Goal: Information Seeking & Learning: Learn about a topic

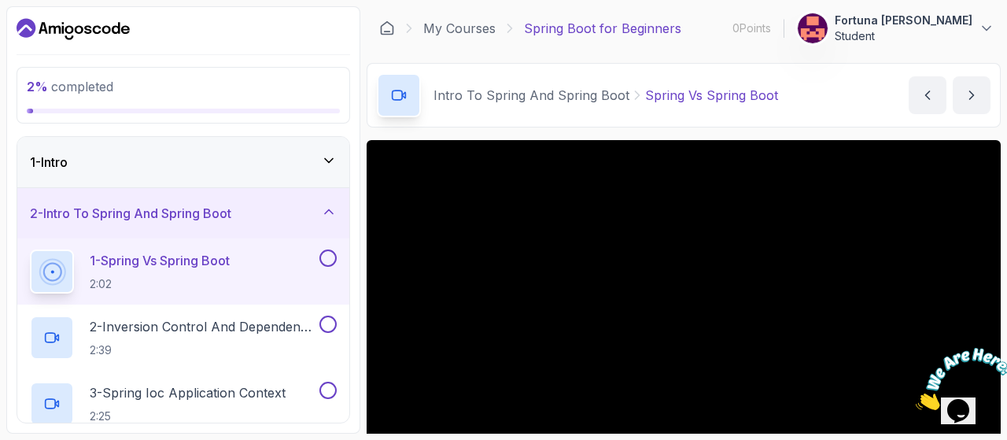
scroll to position [78, 0]
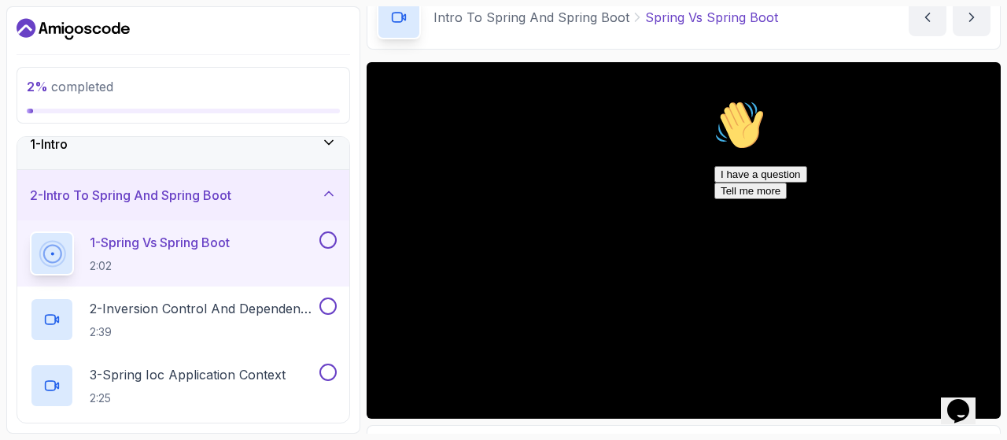
click at [714, 100] on icon "Chat attention grabber" at bounding box center [714, 100] width 0 height 0
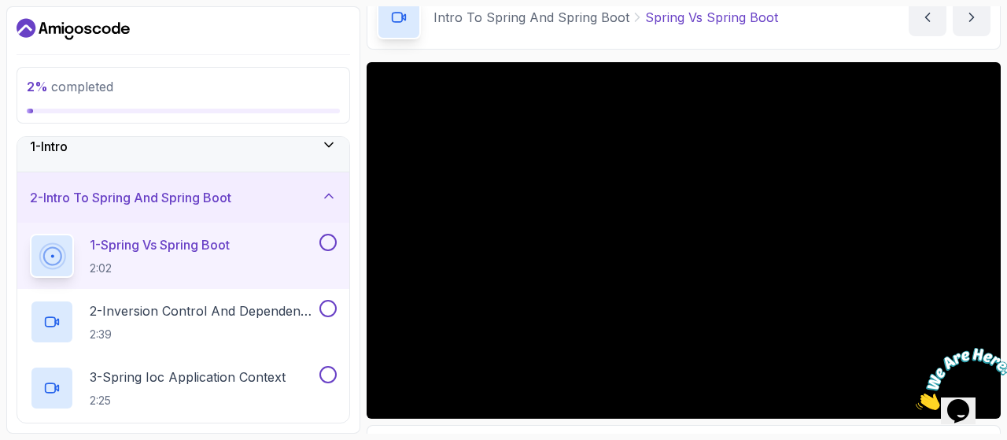
scroll to position [0, 0]
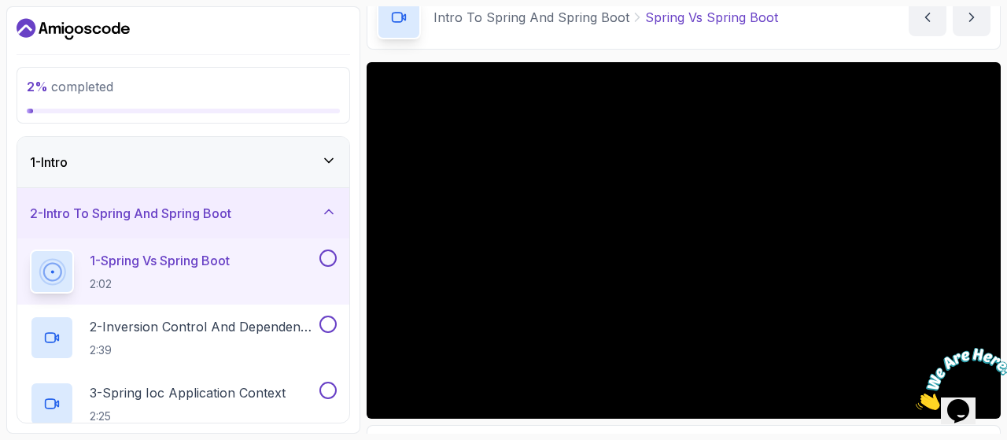
click at [316, 168] on div "1 - Intro" at bounding box center [183, 162] width 307 height 19
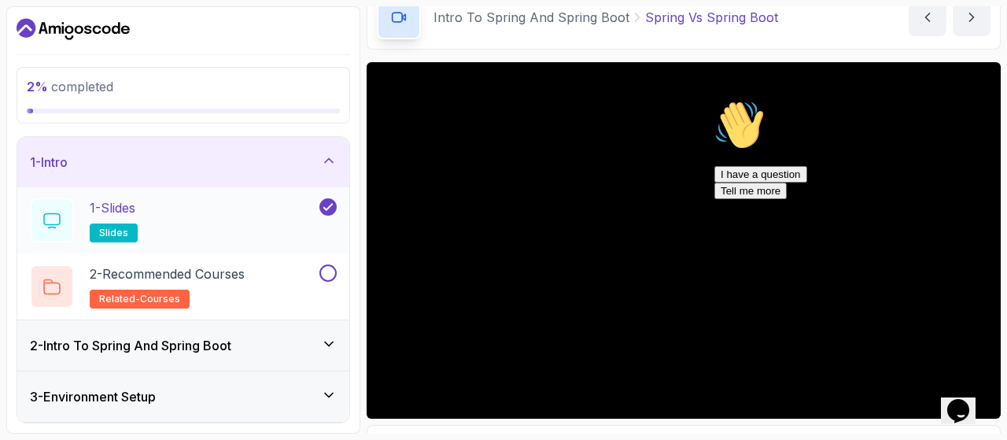
click at [213, 208] on div "1 - Slides slides" at bounding box center [173, 220] width 286 height 44
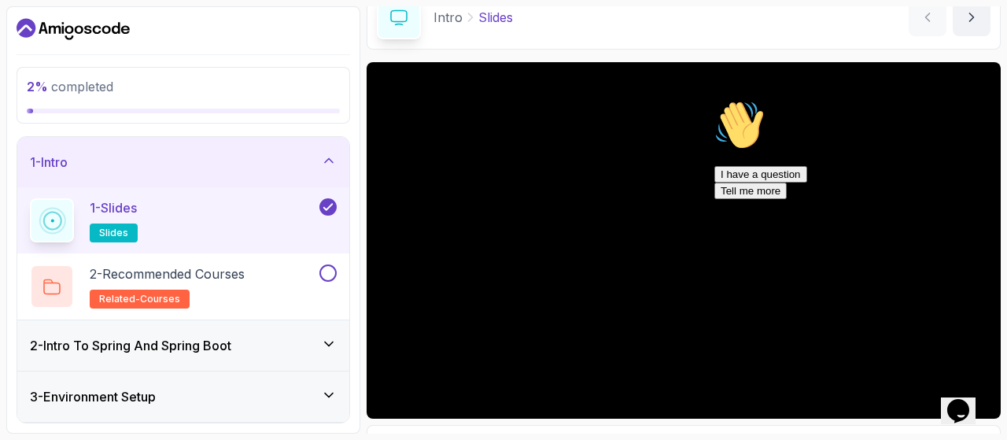
scroll to position [77, 0]
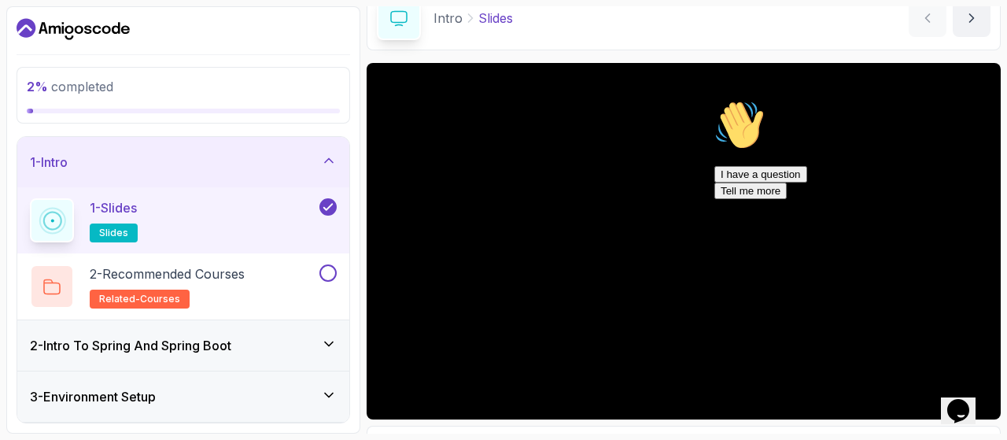
click at [217, 348] on h3 "2 - Intro To Spring And Spring Boot" at bounding box center [130, 345] width 201 height 19
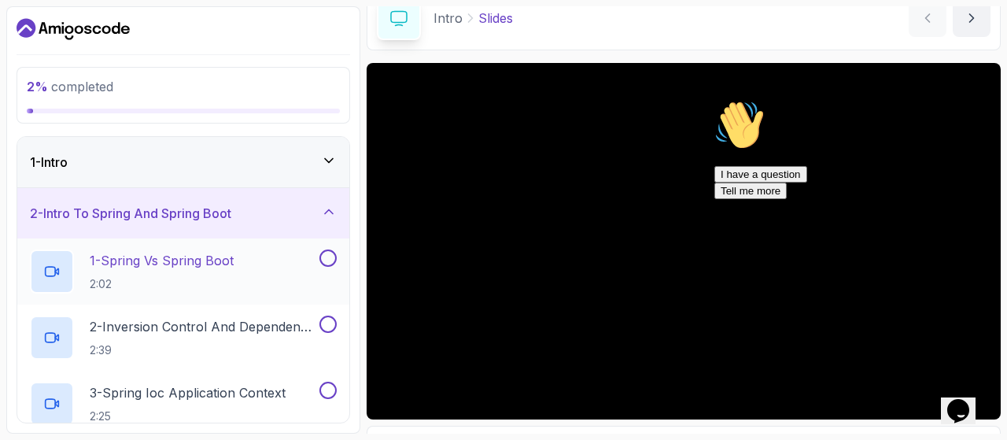
click at [205, 274] on h2 "1 - Spring Vs Spring Boot 2:02" at bounding box center [162, 271] width 144 height 41
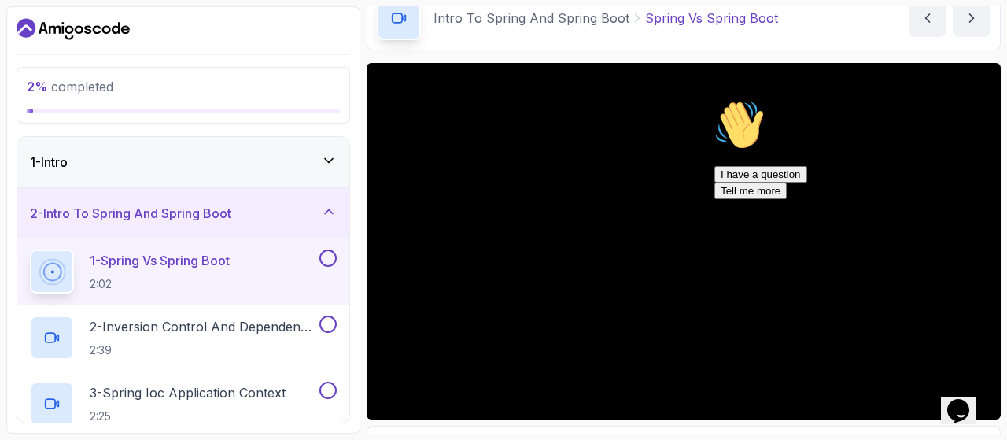
scroll to position [78, 0]
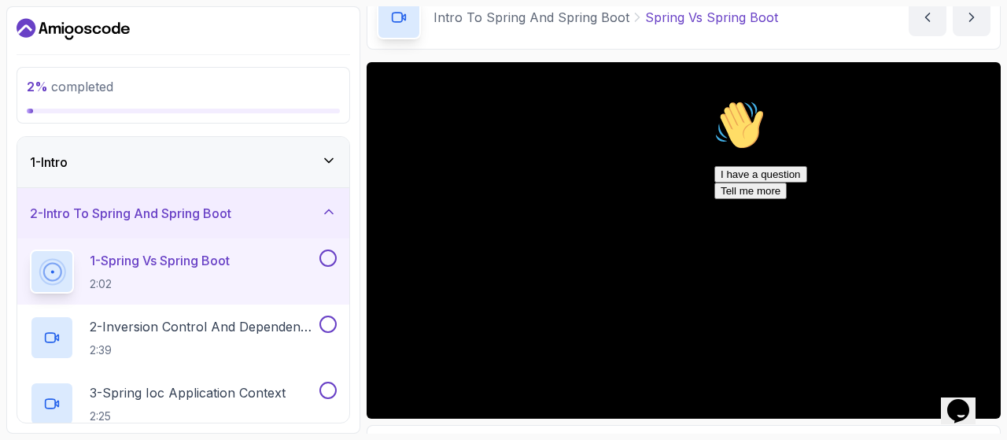
click at [714, 100] on icon "Chat attention grabber" at bounding box center [714, 100] width 0 height 0
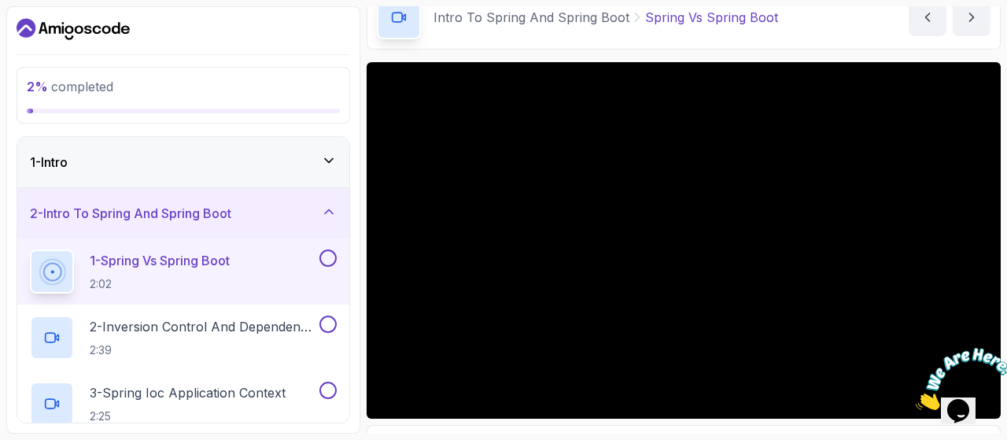
click at [915, 399] on icon "Close" at bounding box center [915, 405] width 0 height 13
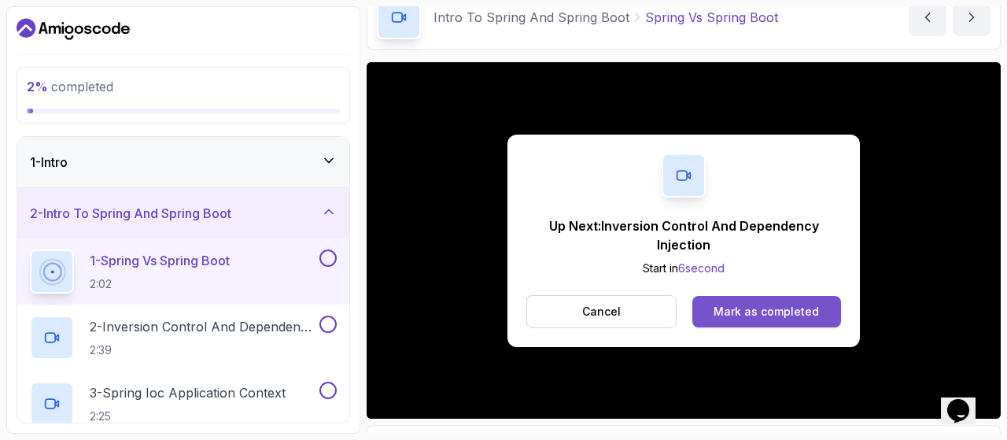
click at [753, 311] on div "Mark as completed" at bounding box center [765, 312] width 105 height 16
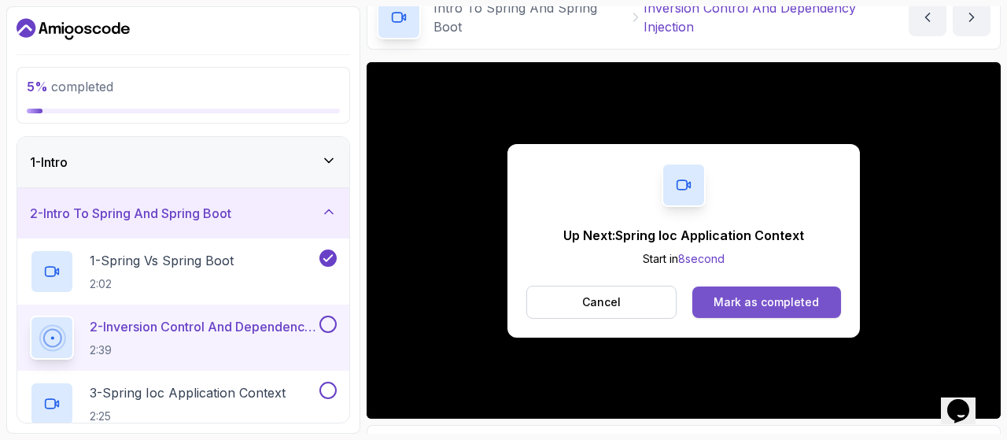
click at [791, 303] on div "Mark as completed" at bounding box center [765, 302] width 105 height 16
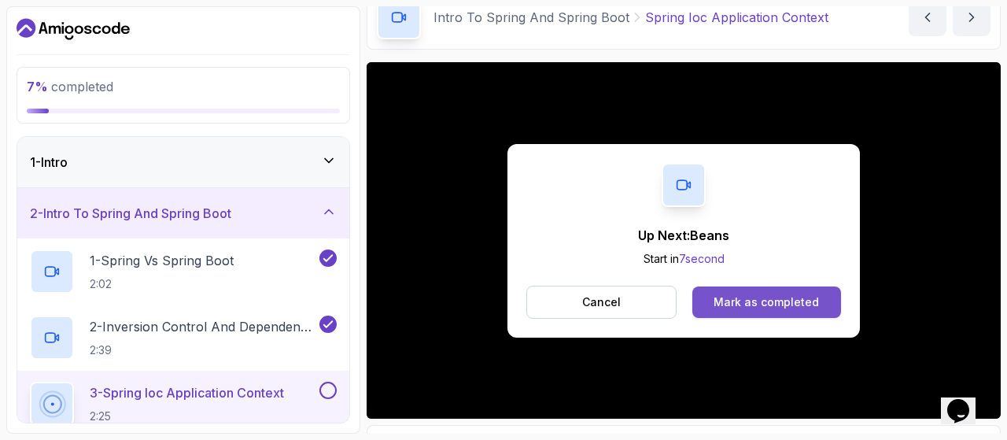
click at [739, 292] on button "Mark as completed" at bounding box center [766, 301] width 149 height 31
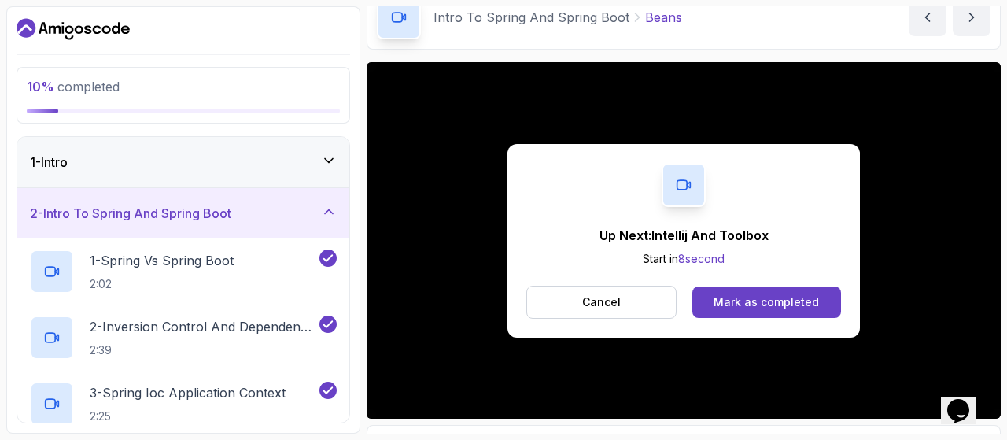
click at [739, 292] on button "Mark as completed" at bounding box center [766, 301] width 149 height 31
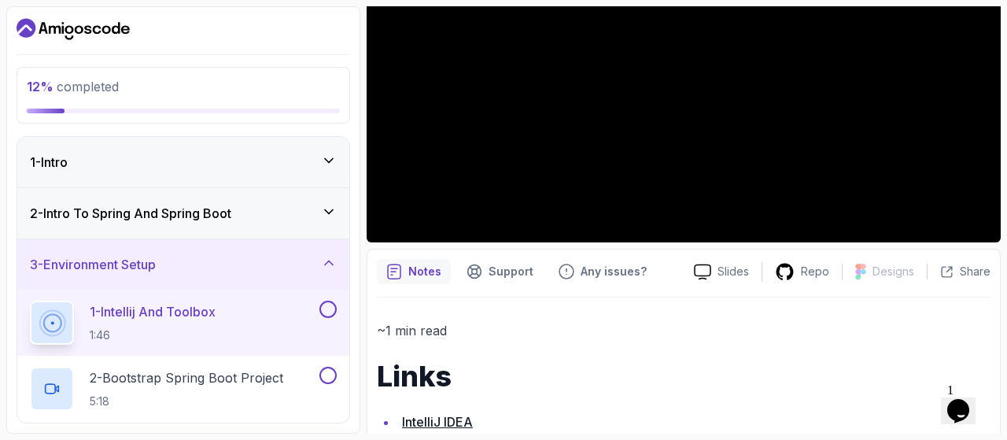
scroll to position [252, 0]
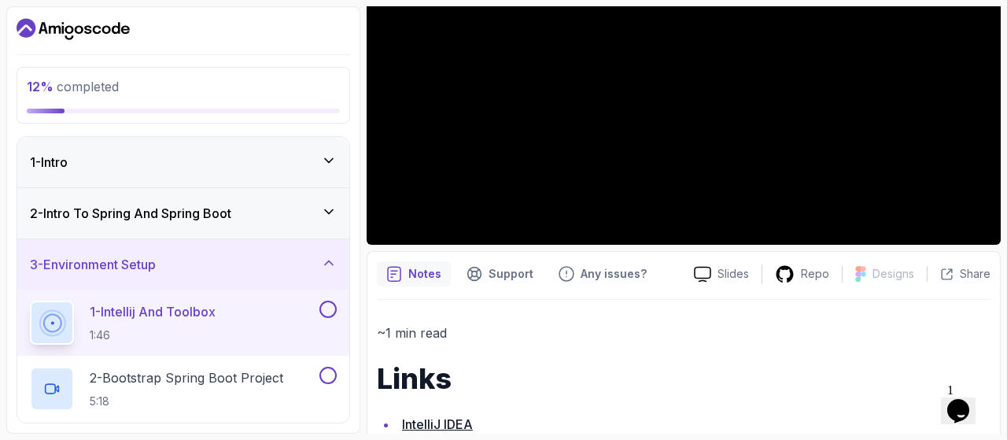
click at [322, 219] on div "2 - Intro To Spring And Spring Boot" at bounding box center [183, 213] width 307 height 19
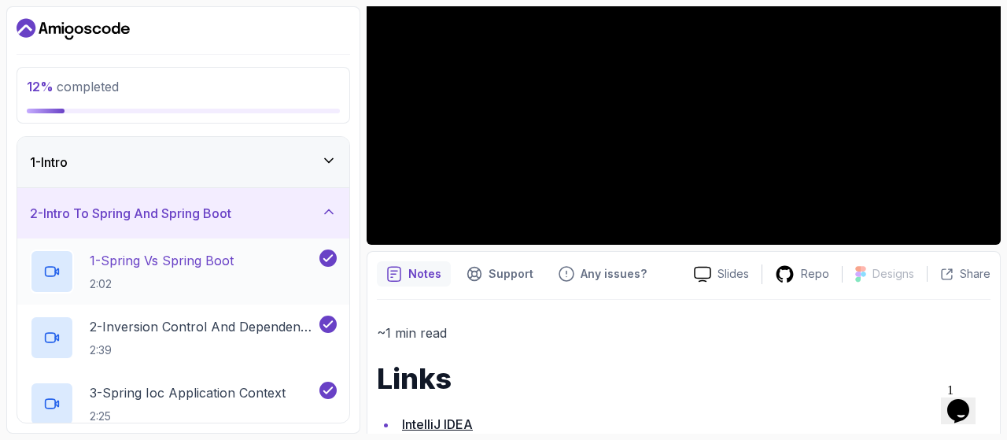
click at [199, 265] on p "1 - Spring Vs Spring Boot" at bounding box center [162, 260] width 144 height 19
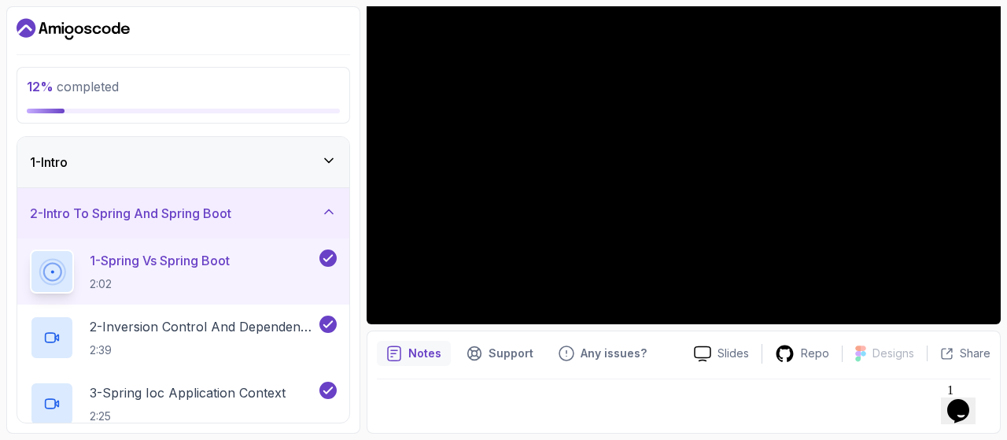
scroll to position [171, 0]
click at [425, 358] on p "Notes" at bounding box center [424, 354] width 33 height 16
click at [396, 350] on icon "notes button" at bounding box center [394, 355] width 13 height 14
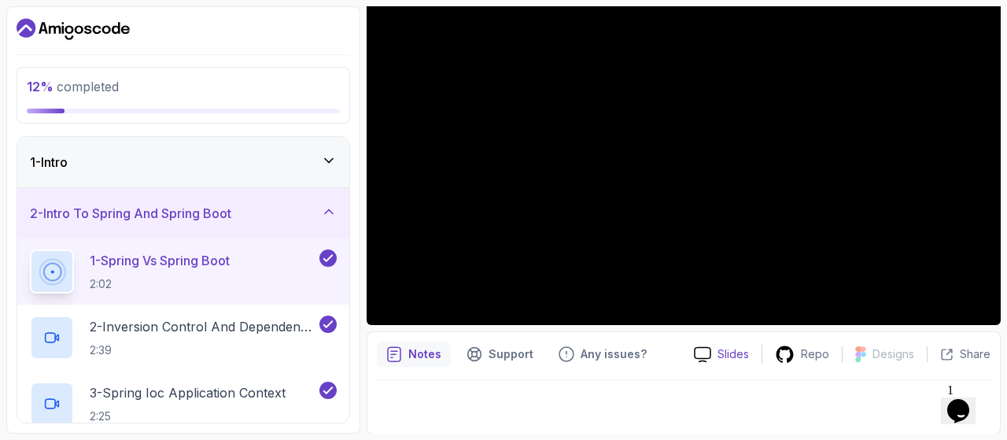
click at [725, 356] on p "Slides" at bounding box center [732, 354] width 31 height 16
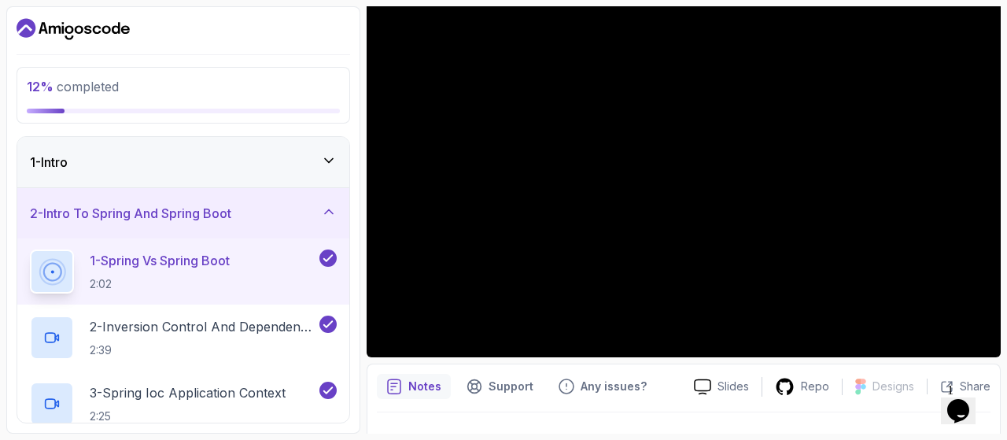
scroll to position [142, 0]
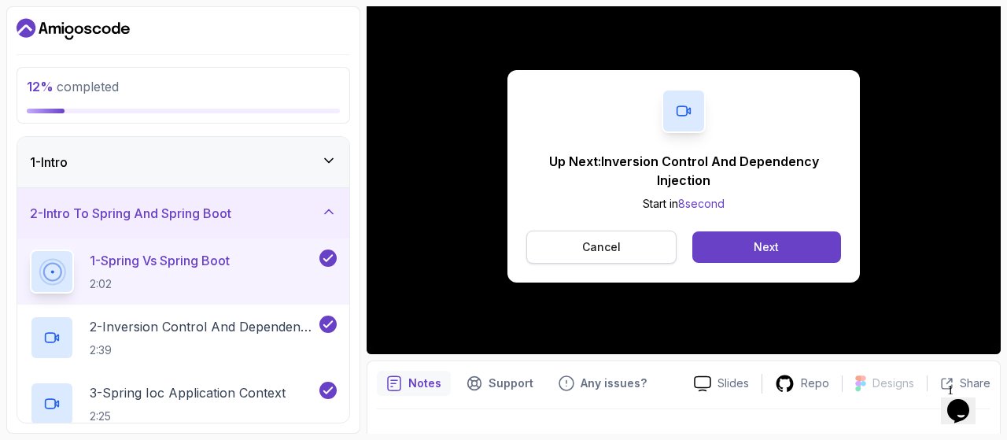
click at [607, 245] on p "Cancel" at bounding box center [601, 247] width 39 height 16
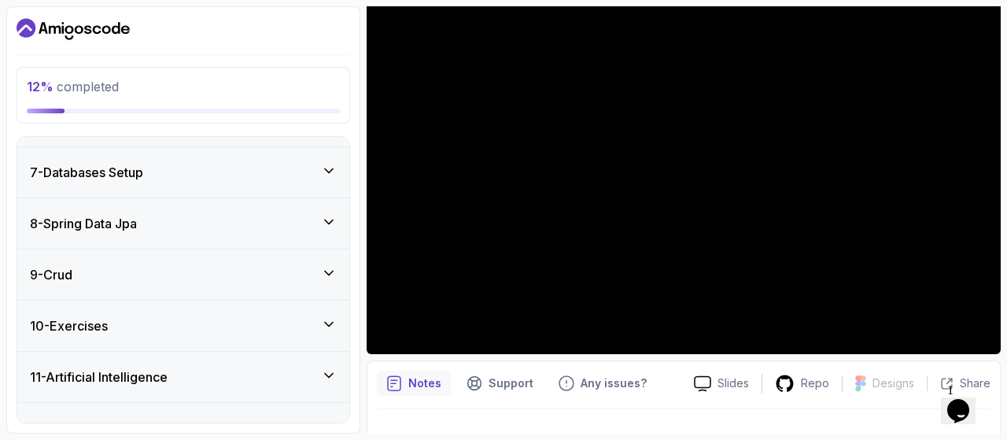
scroll to position [587, 0]
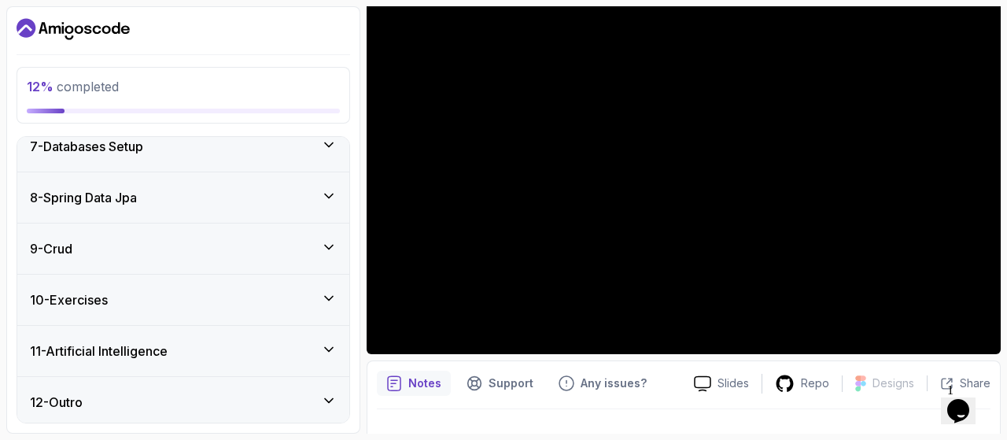
click at [260, 413] on div "12 - Outro" at bounding box center [183, 402] width 332 height 50
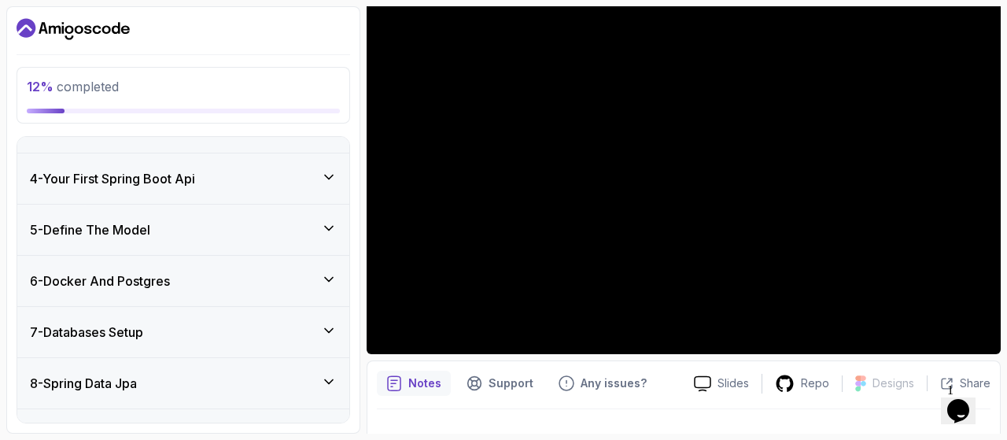
scroll to position [0, 0]
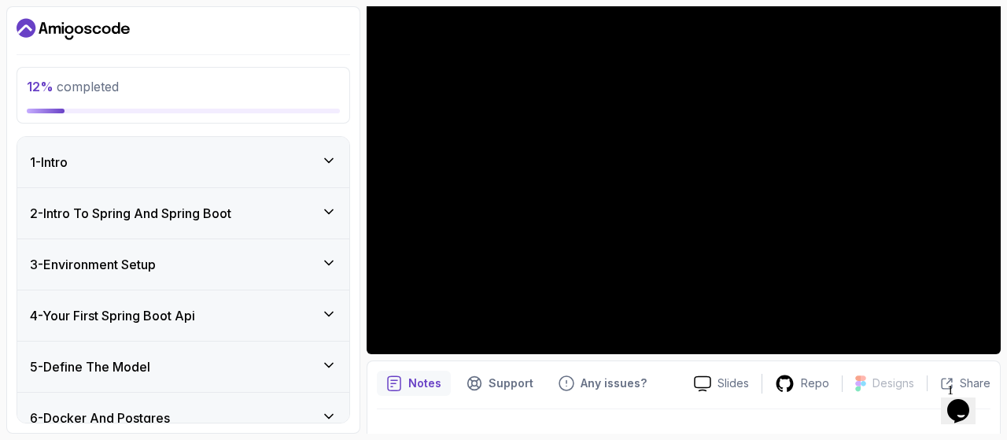
click at [250, 211] on div "2 - Intro To Spring And Spring Boot" at bounding box center [183, 213] width 307 height 19
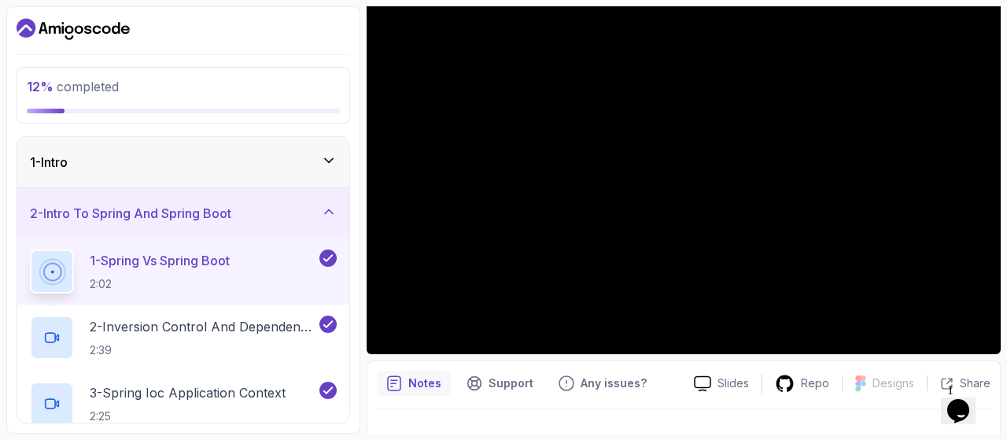
click at [249, 216] on div "2 - Intro To Spring And Spring Boot" at bounding box center [183, 213] width 307 height 19
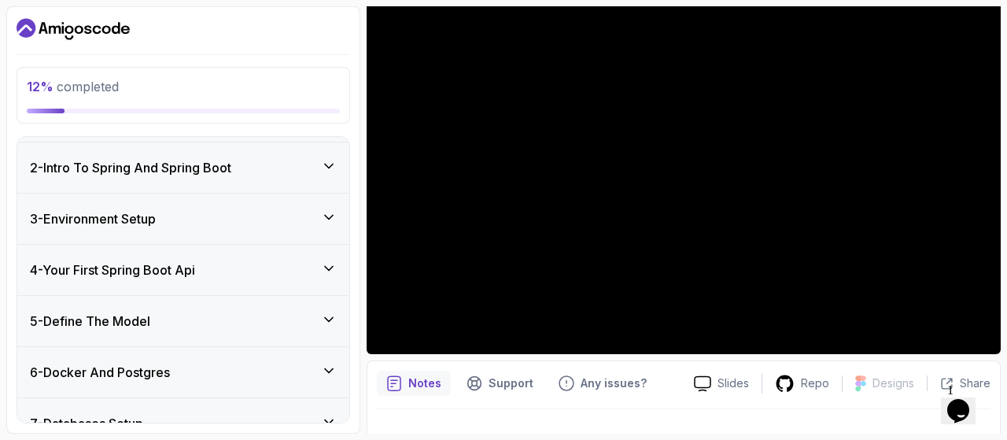
scroll to position [49, 0]
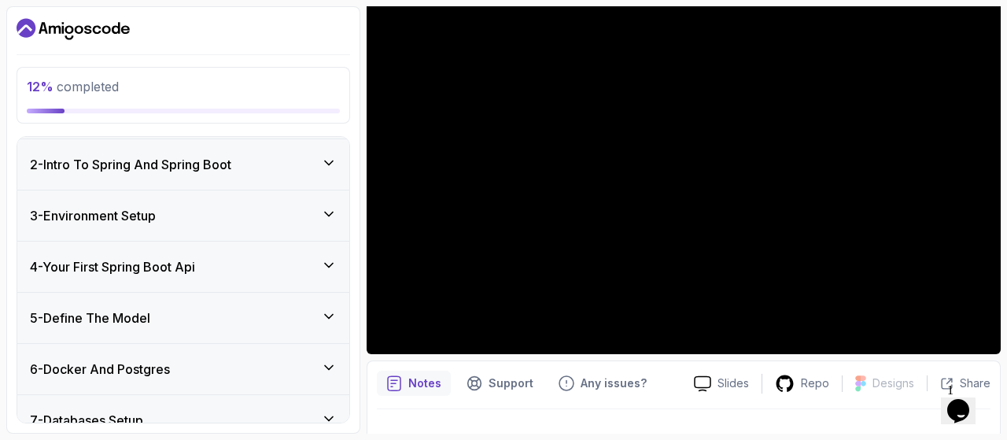
click at [249, 216] on div "3 - Environment Setup" at bounding box center [183, 215] width 307 height 19
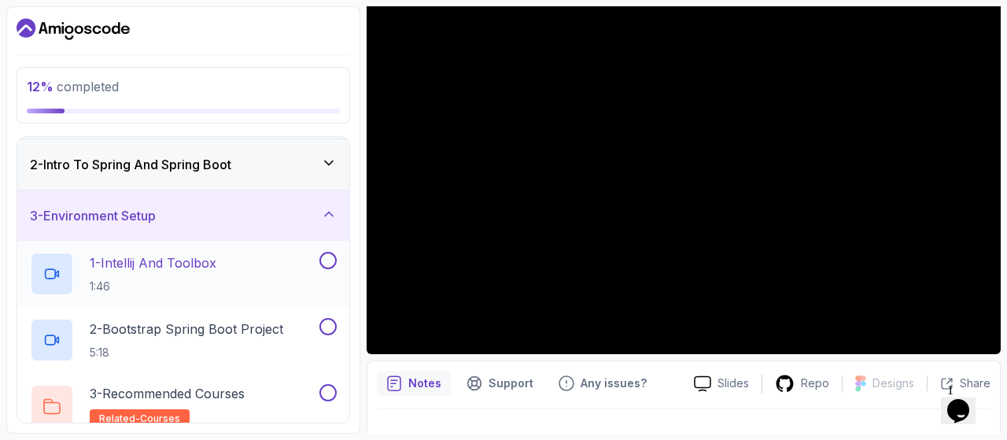
click at [204, 254] on p "1 - Intellij And Toolbox" at bounding box center [153, 262] width 127 height 19
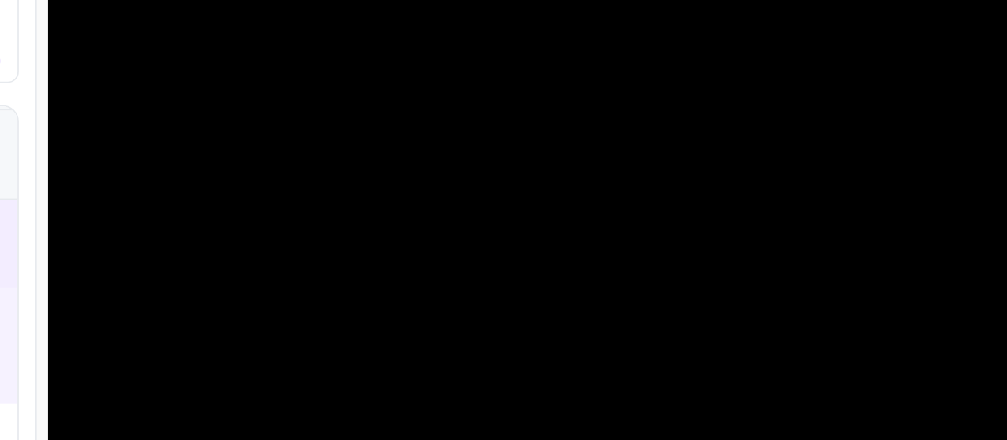
scroll to position [82, 0]
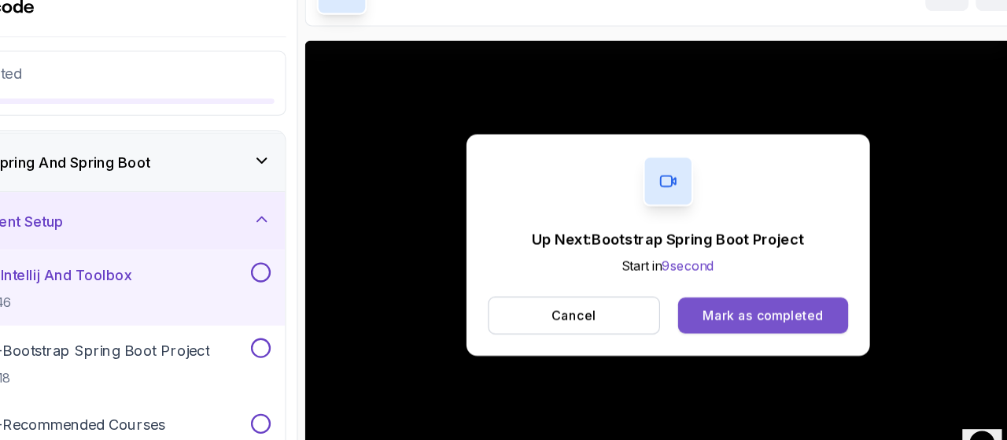
click at [724, 304] on div "Mark as completed" at bounding box center [765, 298] width 105 height 16
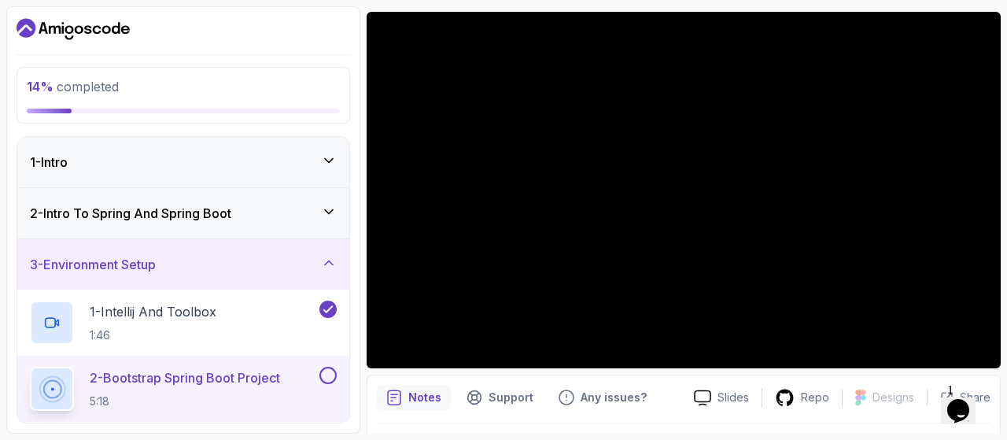
scroll to position [129, 0]
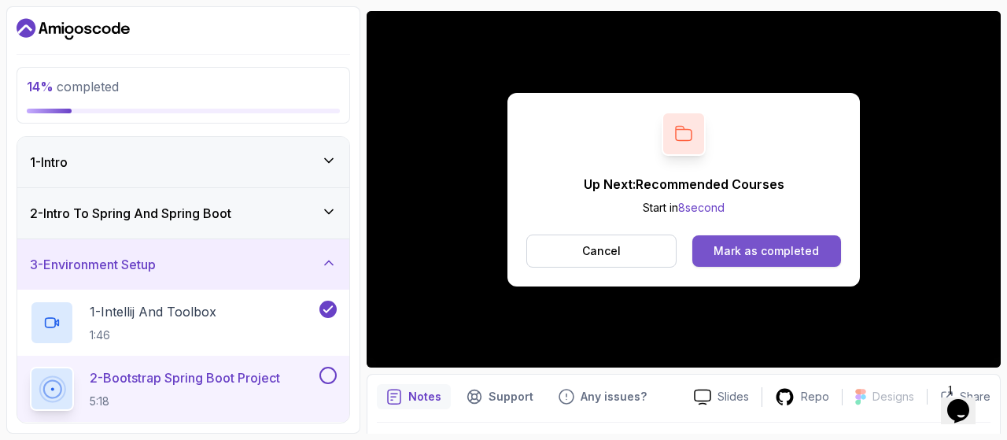
click at [722, 248] on div "Mark as completed" at bounding box center [765, 251] width 105 height 16
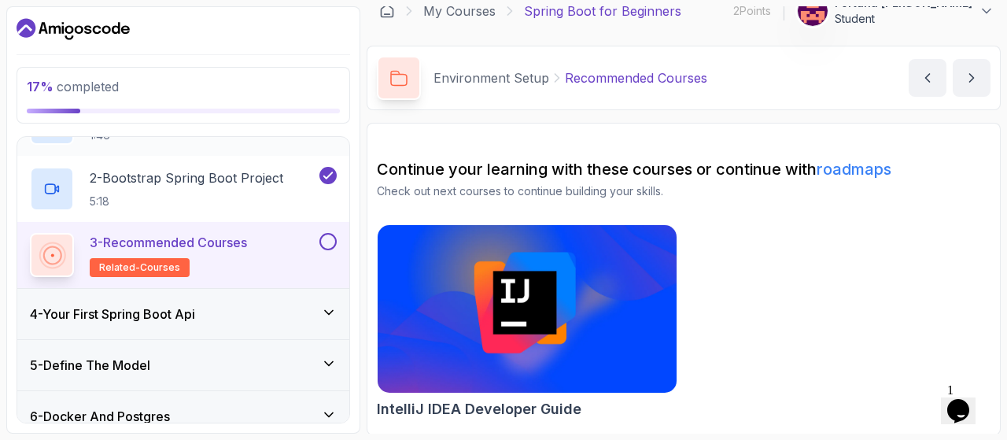
scroll to position [197, 0]
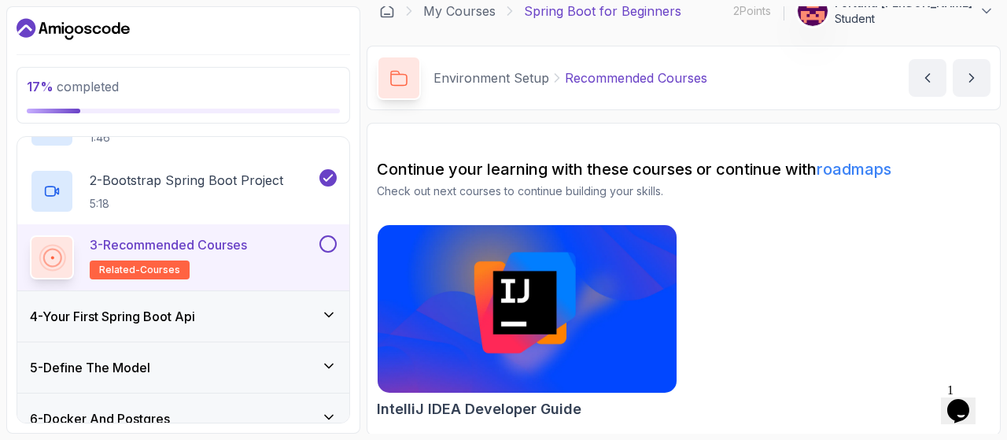
click at [865, 164] on link "roadmaps" at bounding box center [853, 169] width 75 height 19
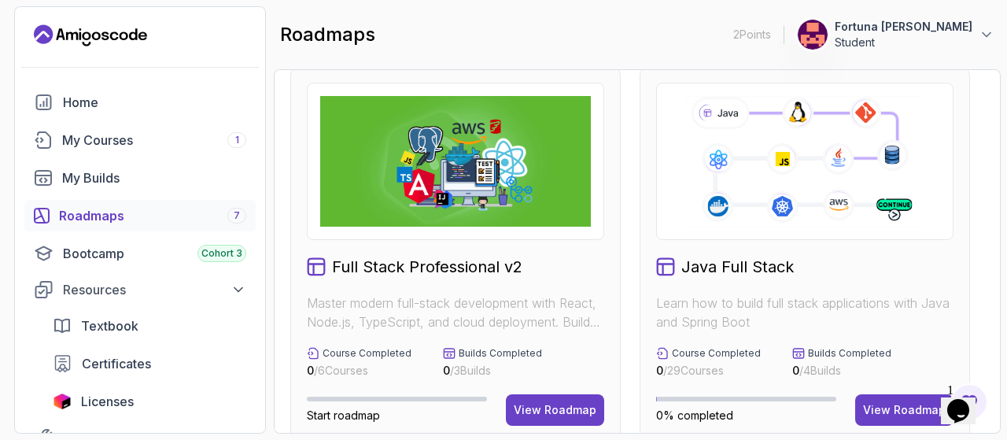
scroll to position [19, 0]
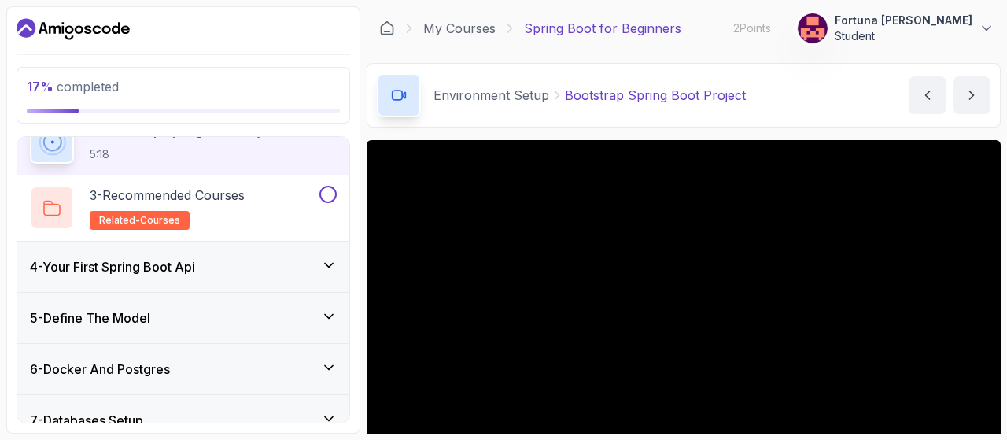
scroll to position [222, 0]
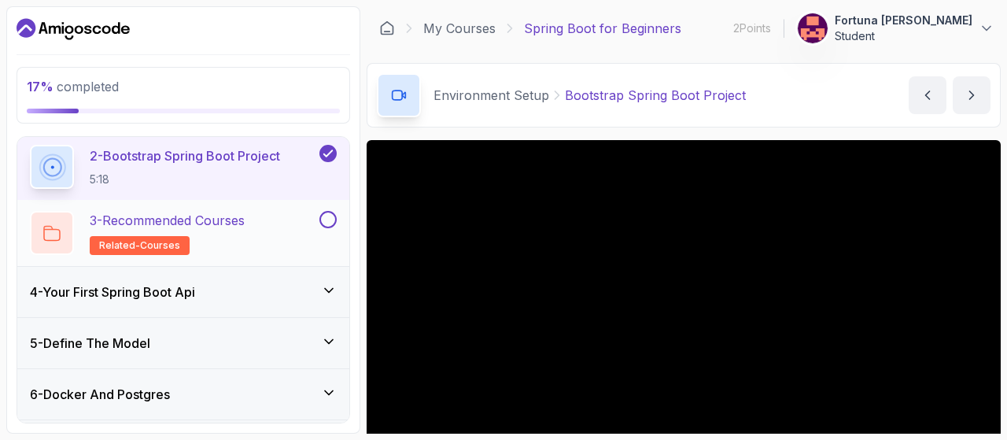
click at [333, 218] on button at bounding box center [327, 219] width 17 height 17
click at [332, 290] on icon at bounding box center [329, 290] width 16 height 16
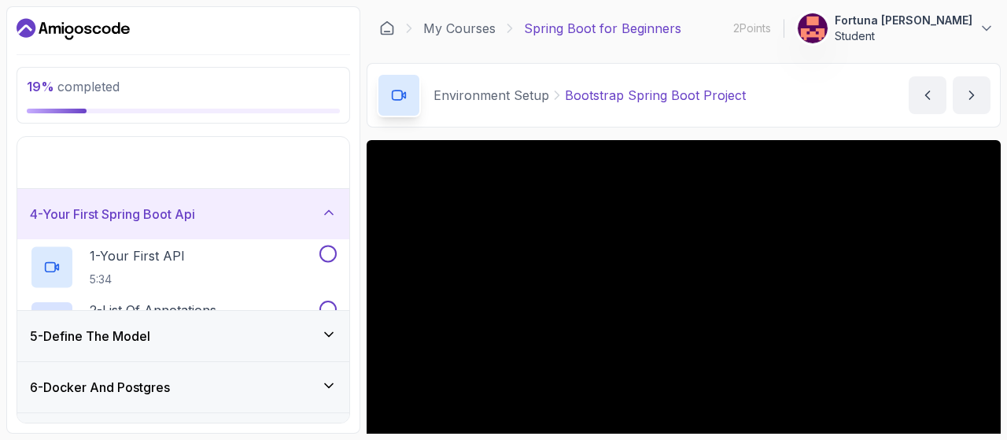
scroll to position [165, 0]
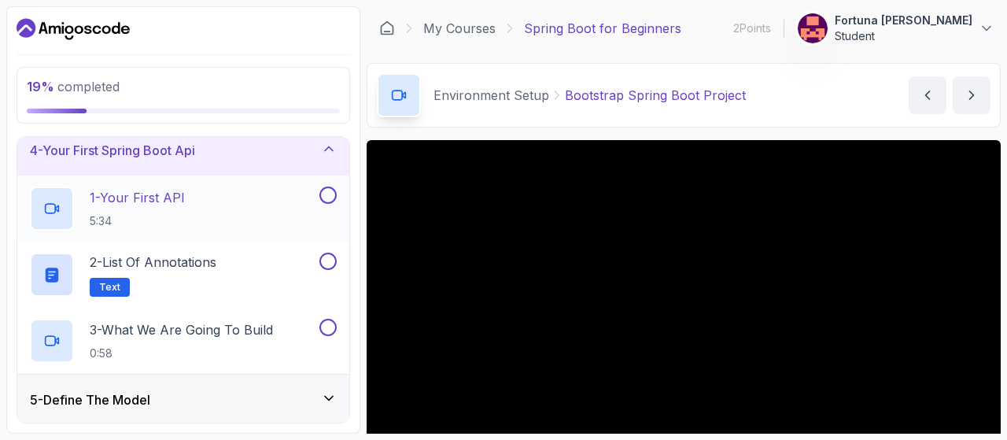
click at [175, 197] on p "1 - Your First API" at bounding box center [137, 197] width 95 height 19
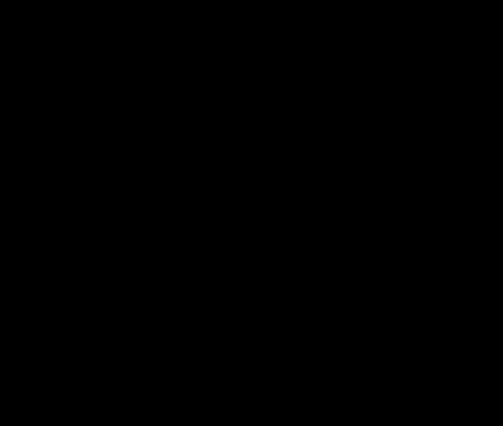
scroll to position [142, 0]
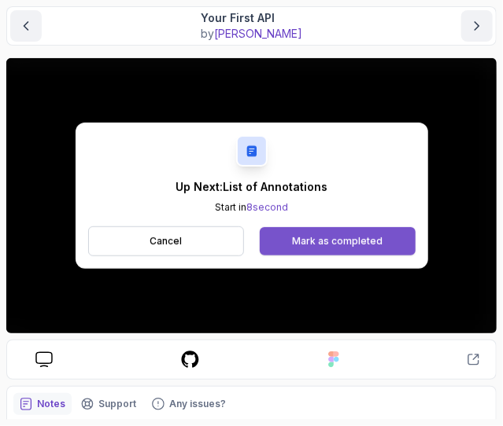
click at [300, 243] on div "Mark as completed" at bounding box center [337, 241] width 90 height 13
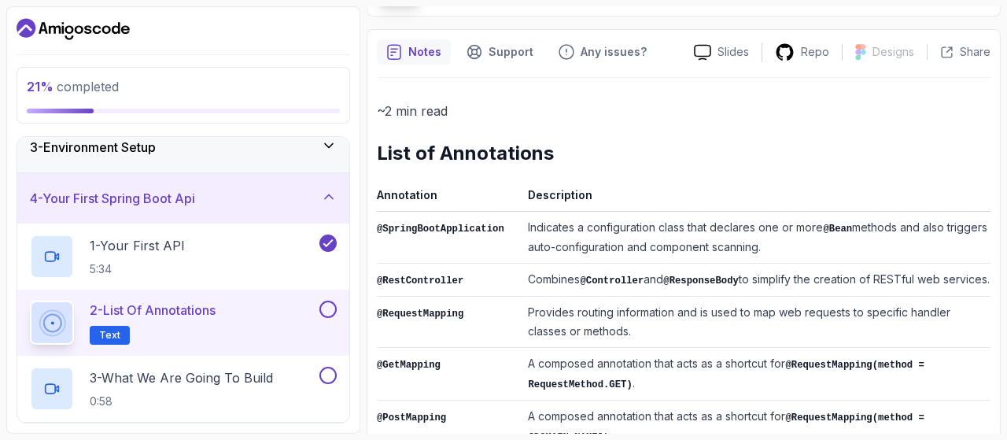
scroll to position [115, 0]
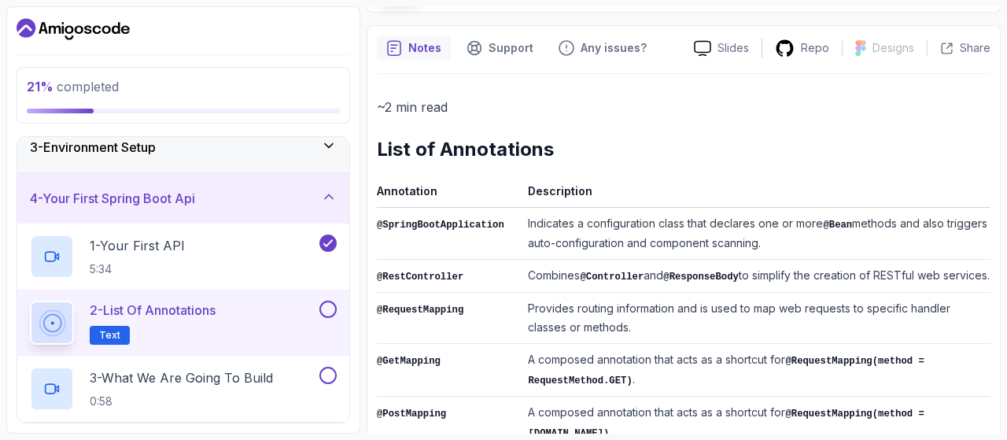
click at [301, 197] on div "4 - Your First Spring Boot Api" at bounding box center [183, 198] width 307 height 19
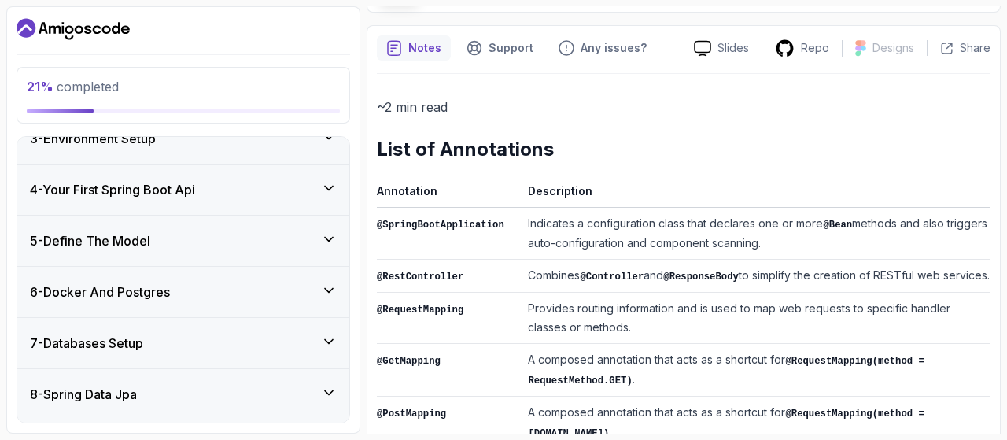
scroll to position [126, 0]
click at [326, 180] on icon at bounding box center [329, 188] width 16 height 16
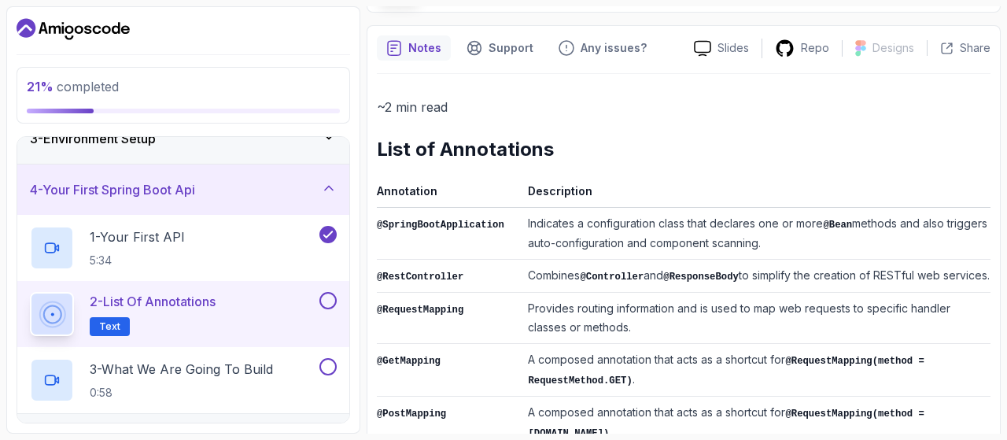
click at [333, 303] on button at bounding box center [327, 300] width 17 height 17
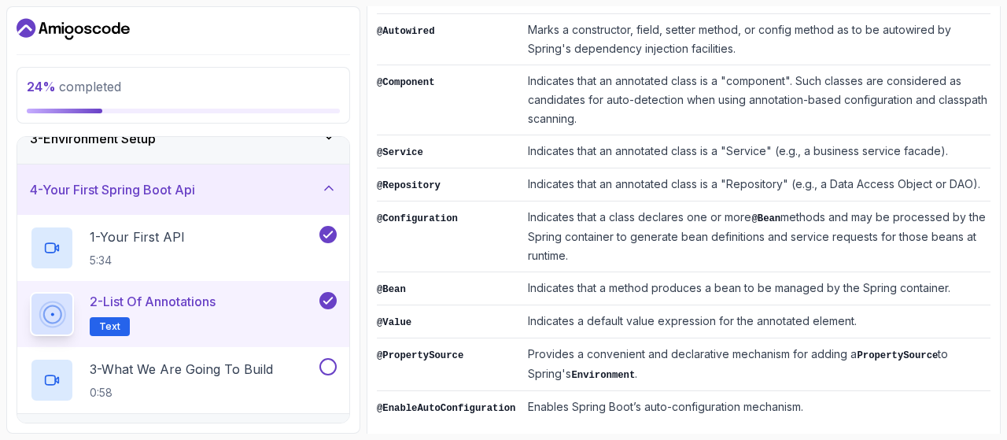
scroll to position [0, 0]
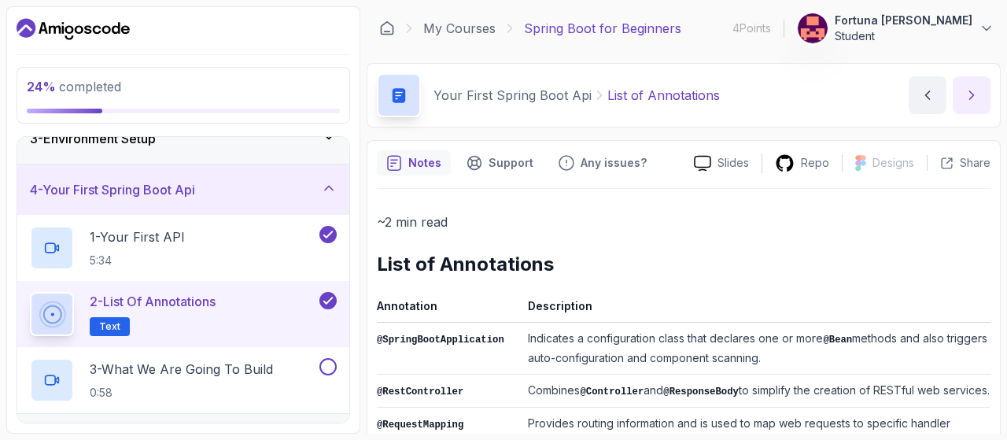
click at [971, 101] on icon "next content" at bounding box center [971, 95] width 16 height 16
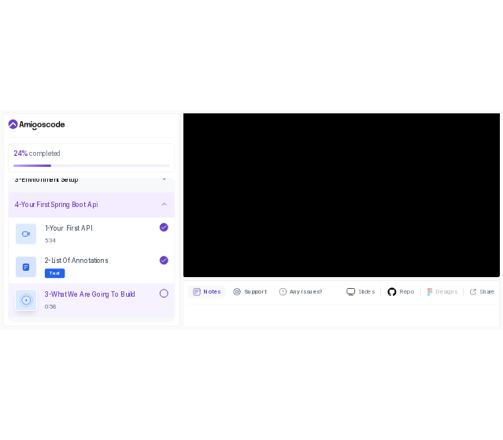
scroll to position [80, 0]
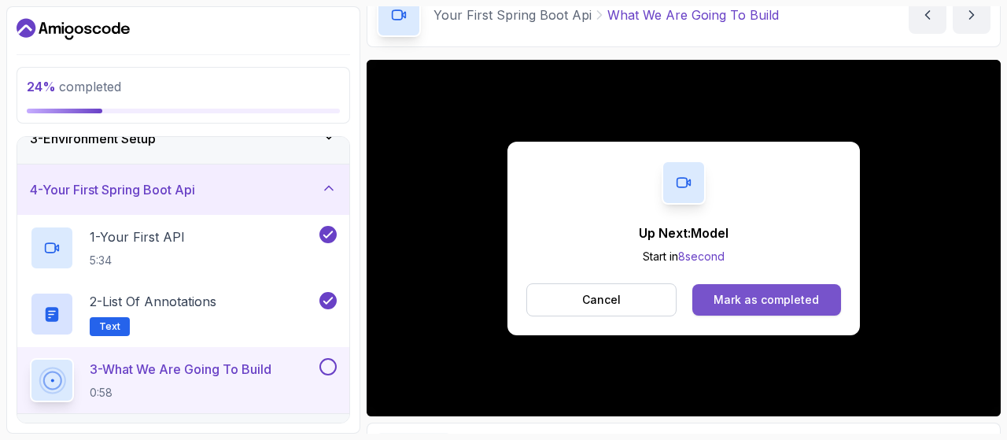
click at [746, 304] on div "Mark as completed" at bounding box center [765, 300] width 105 height 16
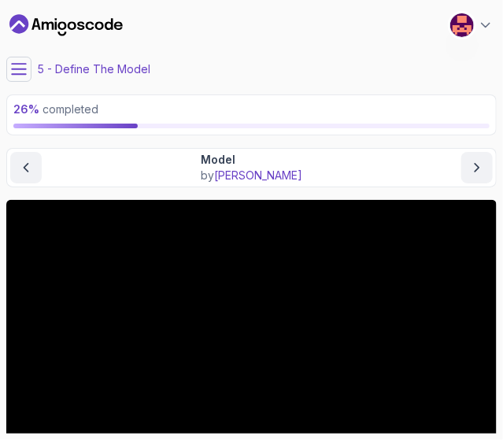
scroll to position [163, 0]
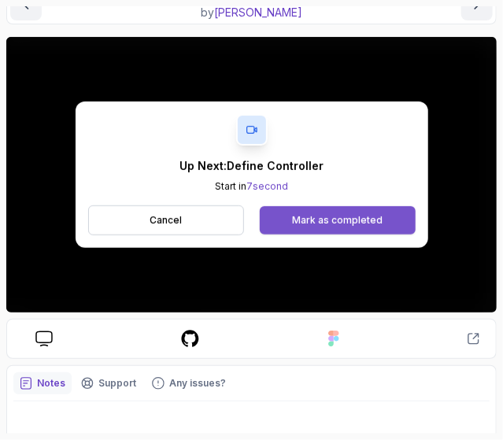
click at [302, 218] on div "Mark as completed" at bounding box center [337, 220] width 90 height 13
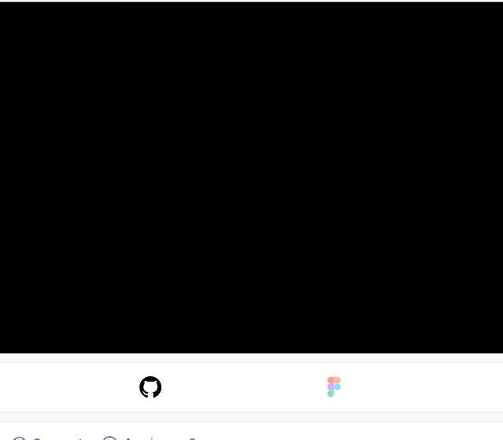
scroll to position [162, 0]
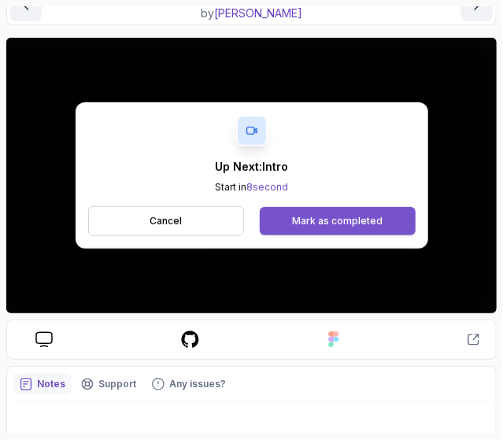
click at [338, 215] on div "Mark as completed" at bounding box center [337, 221] width 90 height 13
click at [300, 219] on div "Mark as completed" at bounding box center [337, 221] width 90 height 13
click at [307, 219] on div "Mark as completed" at bounding box center [337, 221] width 90 height 13
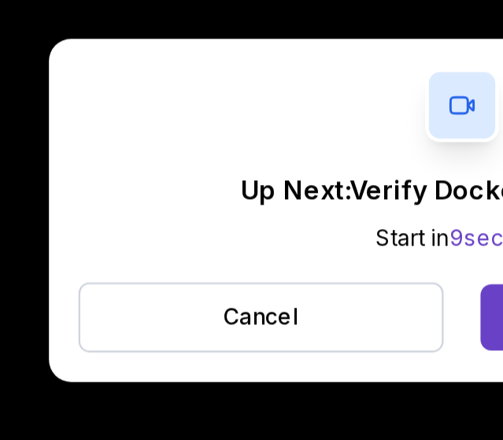
scroll to position [144, 0]
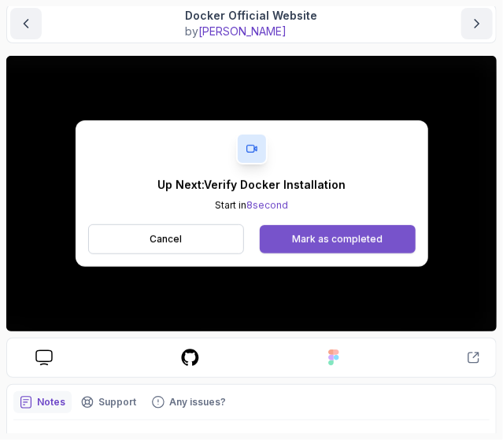
click at [305, 237] on div "Mark as completed" at bounding box center [337, 239] width 90 height 13
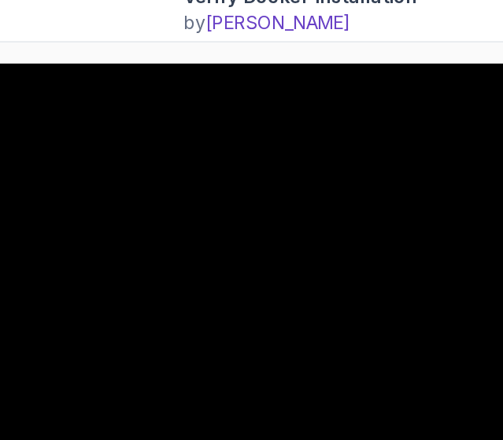
scroll to position [54, 0]
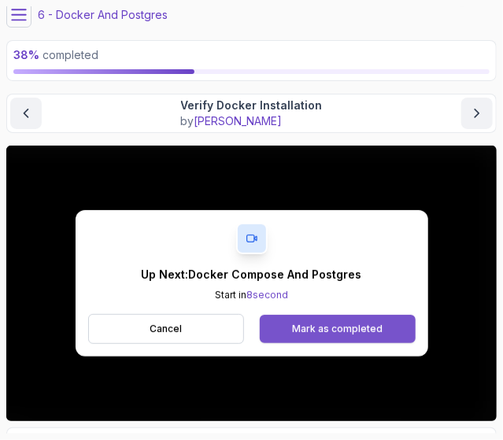
click at [308, 326] on div "Mark as completed" at bounding box center [337, 328] width 90 height 13
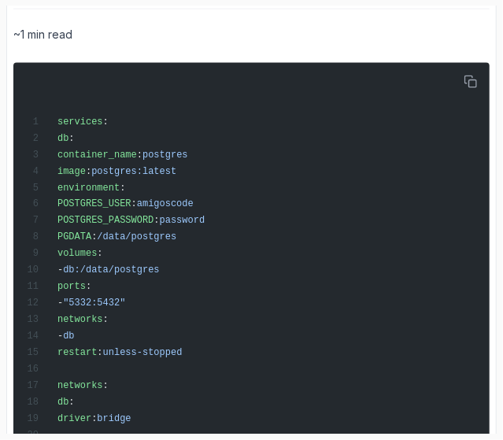
scroll to position [557, 0]
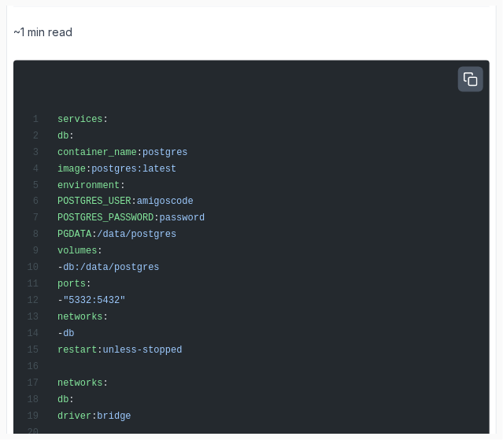
click at [473, 76] on icon "button" at bounding box center [470, 79] width 13 height 13
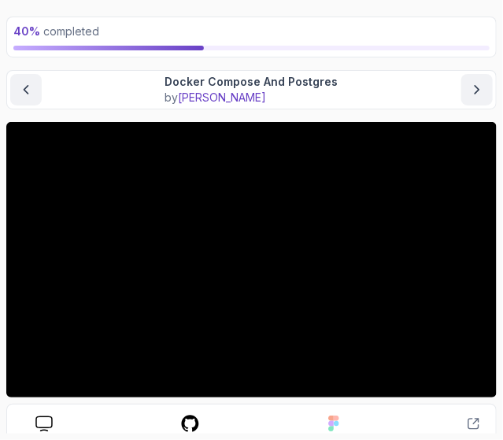
scroll to position [72, 0]
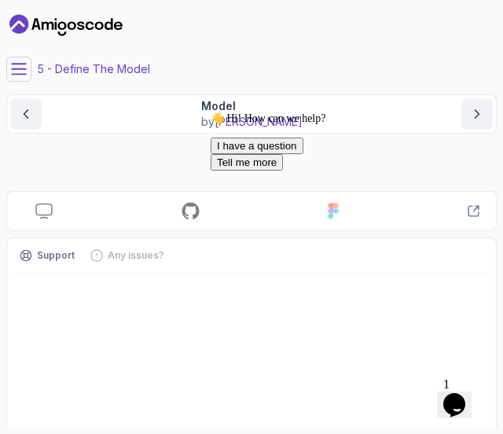
click at [211, 112] on icon "Chat attention grabber" at bounding box center [211, 112] width 0 height 0
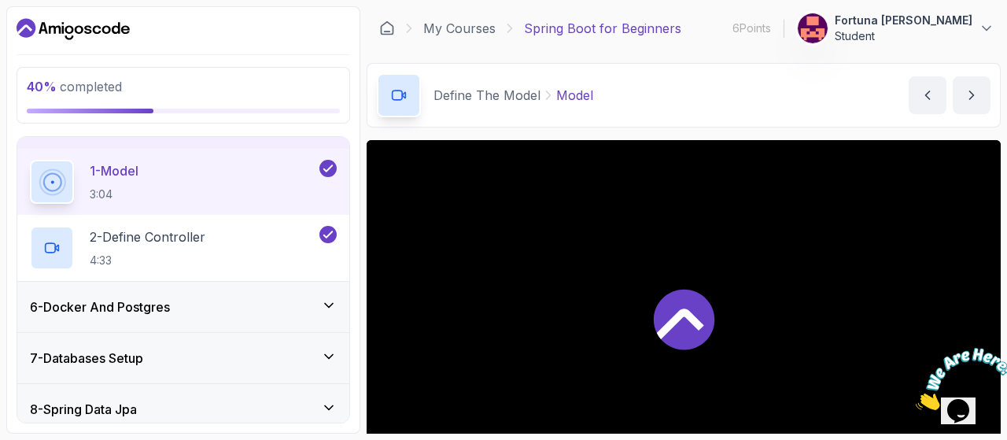
scroll to position [247, 0]
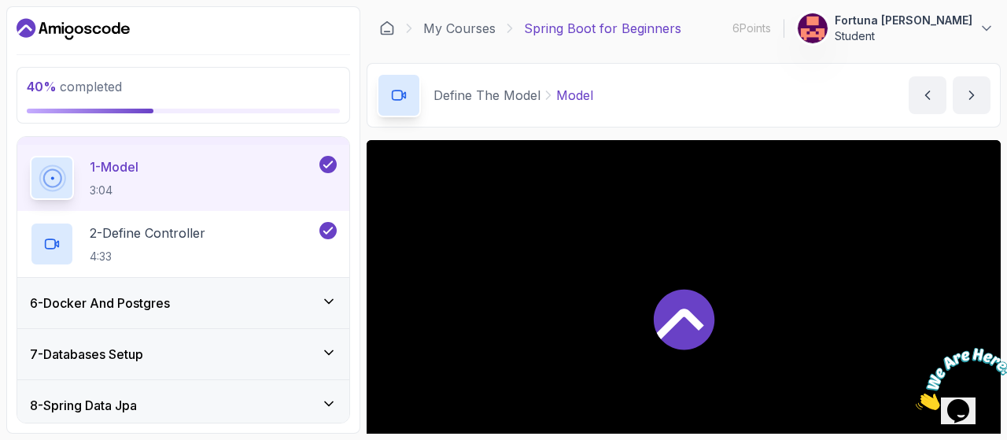
click at [208, 300] on div "6 - Docker And Postgres" at bounding box center [183, 302] width 307 height 19
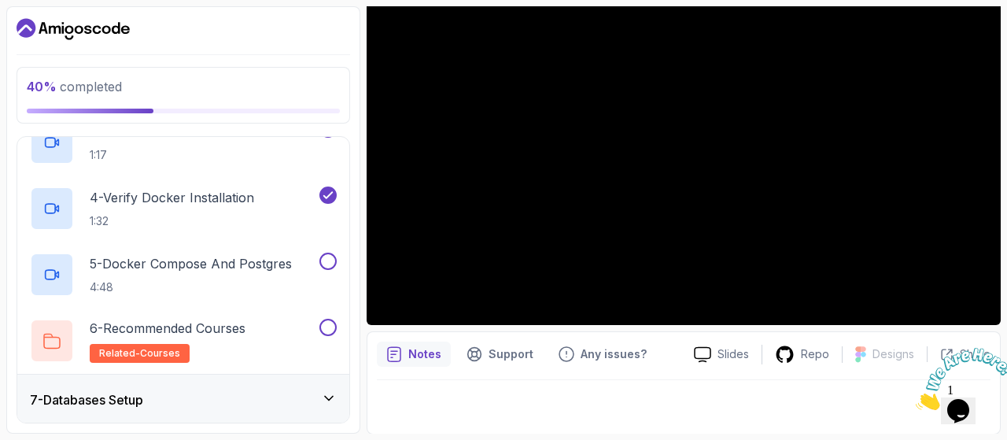
scroll to position [465, 0]
click at [214, 257] on p "5 - Docker Compose And Postgres" at bounding box center [191, 264] width 202 height 19
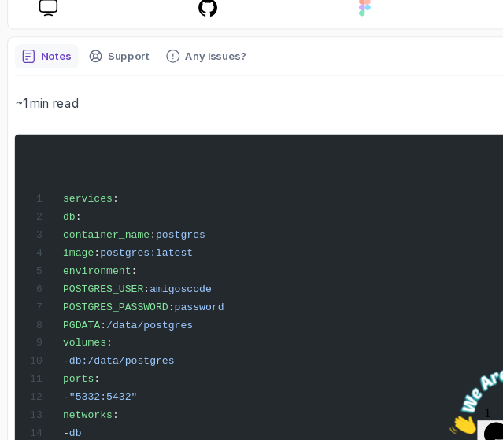
scroll to position [478, 0]
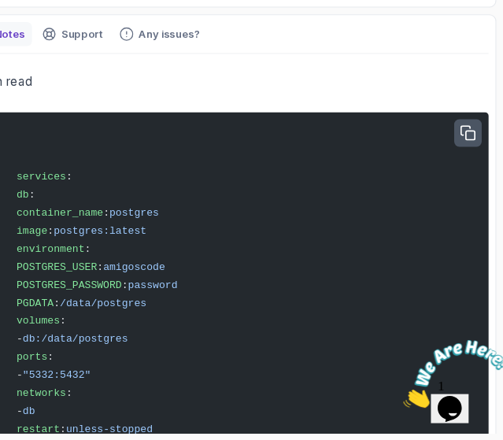
click at [469, 156] on icon "button" at bounding box center [470, 158] width 13 height 13
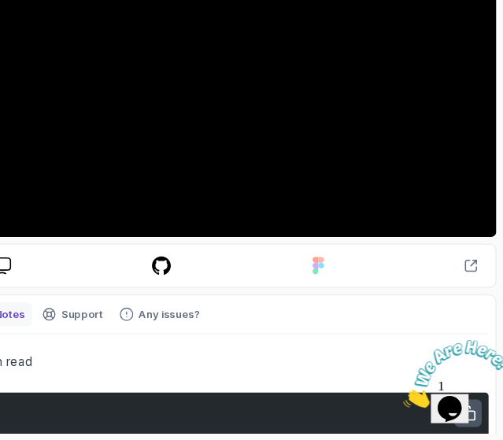
scroll to position [223, 0]
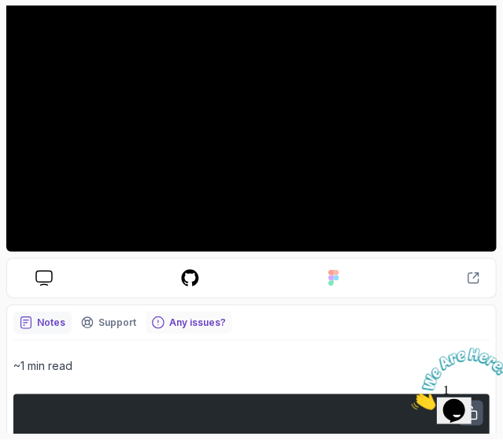
click at [193, 318] on p "Any issues?" at bounding box center [197, 322] width 57 height 13
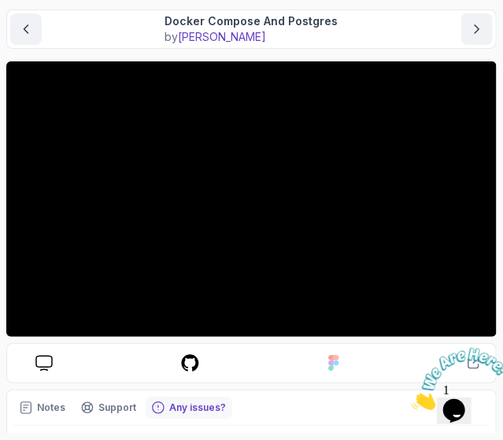
scroll to position [131, 0]
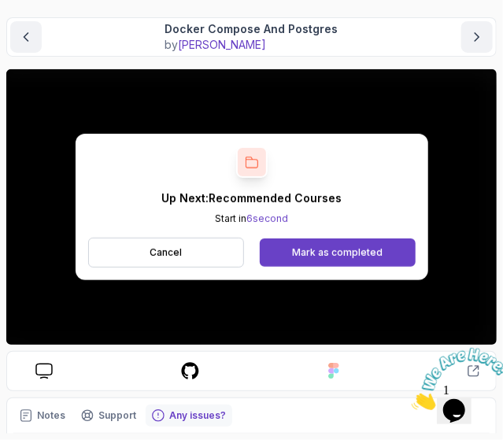
click at [36, 322] on div "Up Next: Recommended Courses Start in 6 second Cancel Mark as completed" at bounding box center [251, 206] width 490 height 275
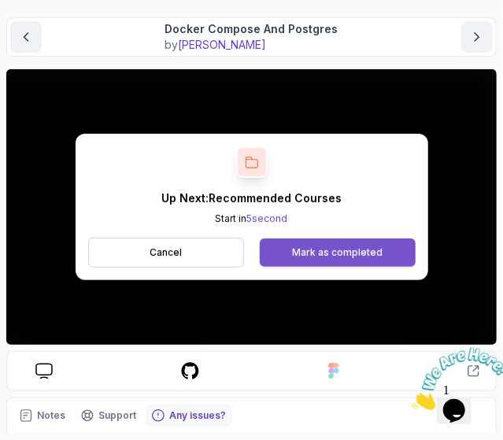
click at [344, 262] on button "Mark as completed" at bounding box center [337, 252] width 155 height 28
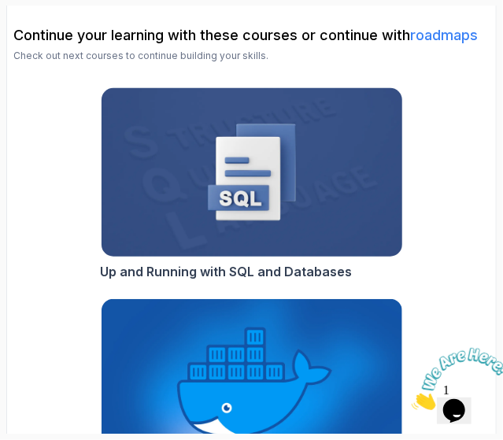
scroll to position [217, 0]
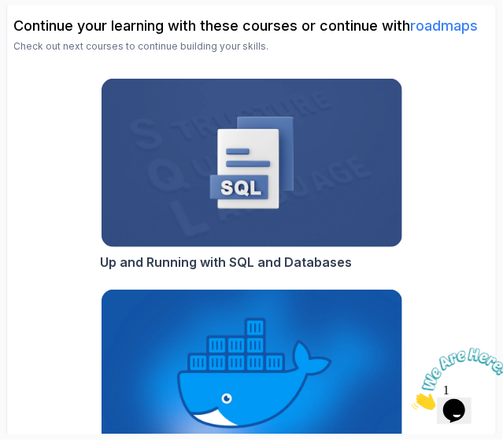
click at [410, 398] on icon "Close" at bounding box center [410, 404] width 0 height 13
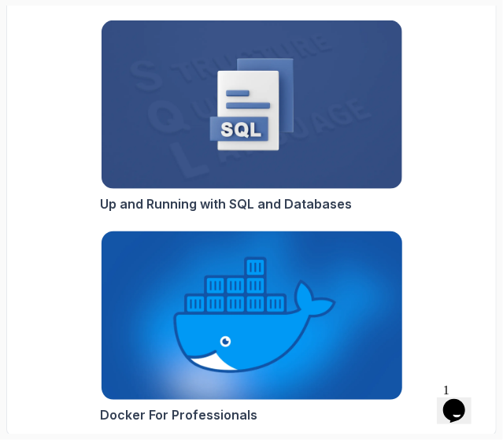
scroll to position [0, 0]
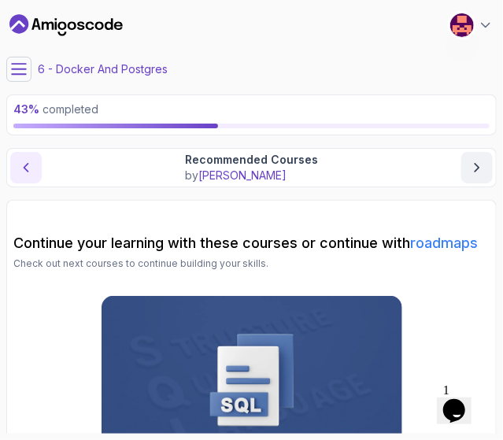
click at [25, 166] on icon "previous content" at bounding box center [26, 168] width 16 height 16
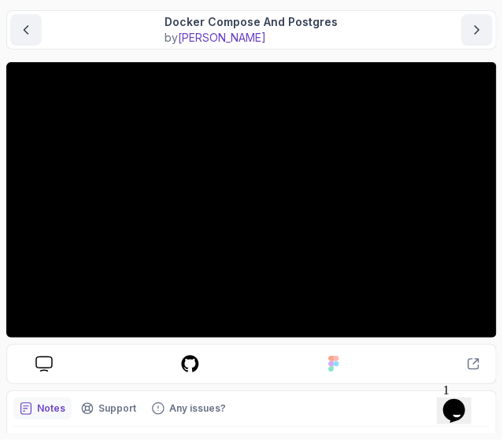
scroll to position [136, 0]
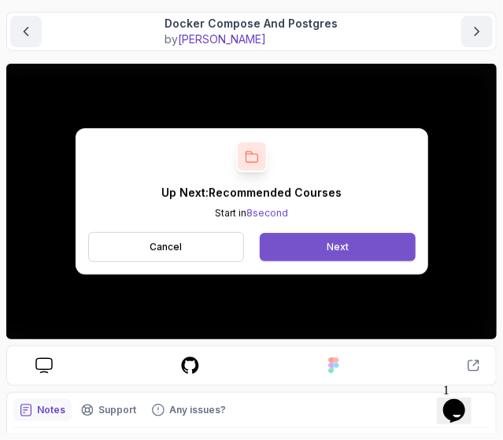
click at [307, 235] on button "Next" at bounding box center [337, 247] width 155 height 28
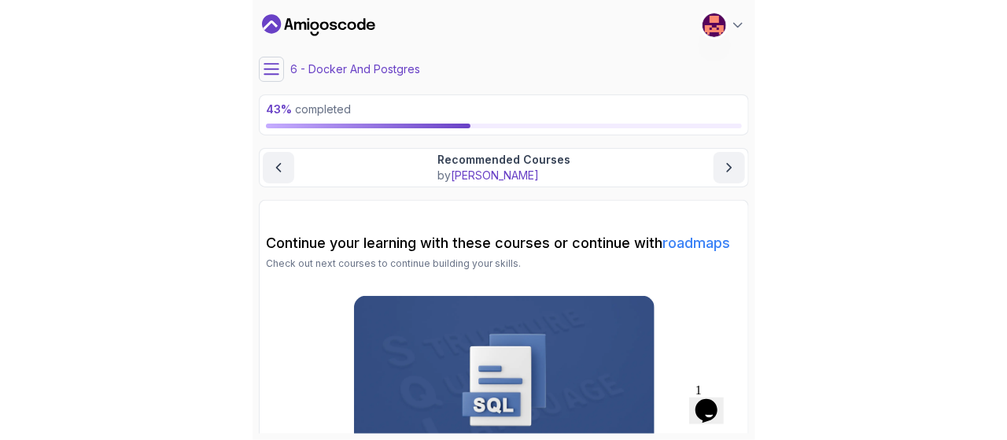
scroll to position [46, 0]
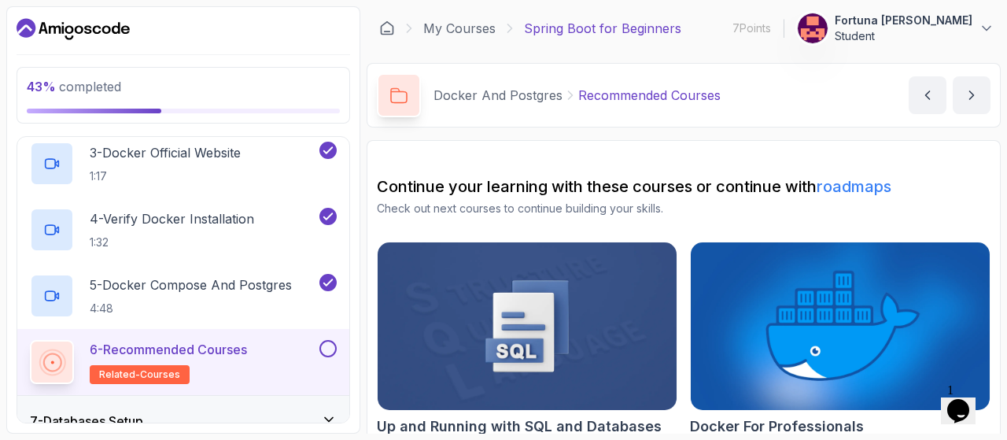
scroll to position [445, 0]
click at [333, 348] on button at bounding box center [327, 347] width 17 height 17
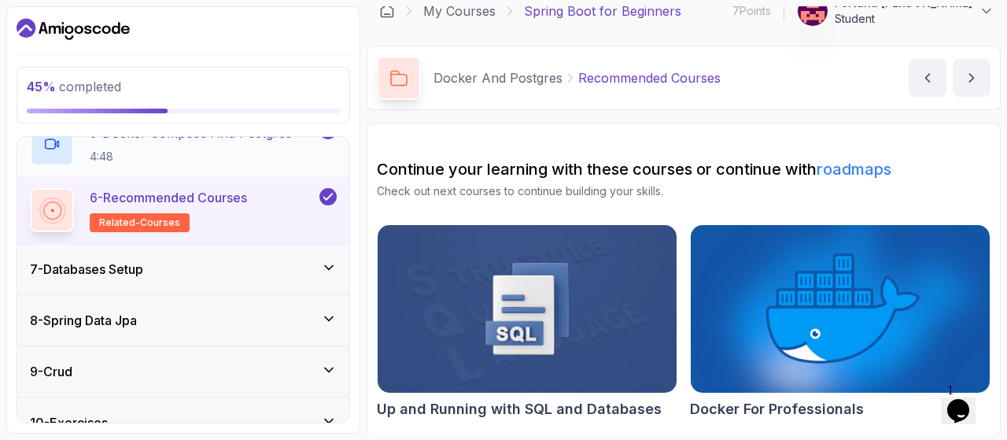
scroll to position [598, 0]
click at [503, 72] on icon "next content" at bounding box center [971, 78] width 16 height 16
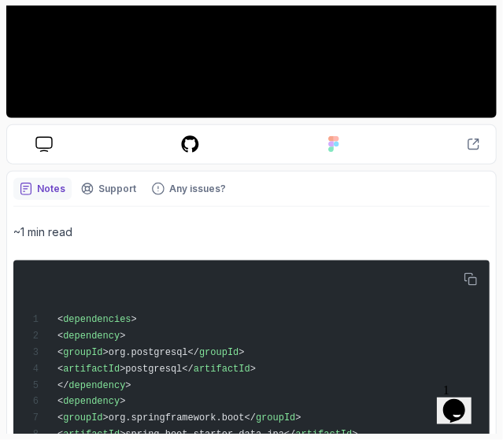
scroll to position [473, 0]
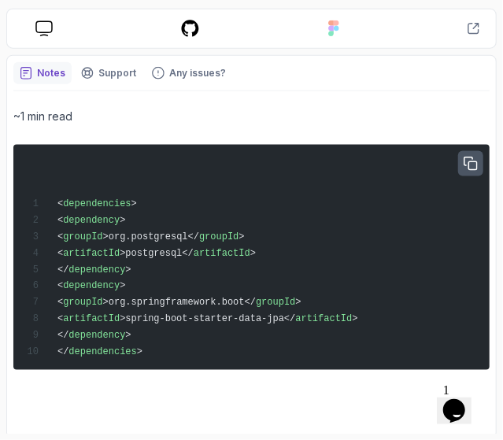
click at [473, 166] on icon "button" at bounding box center [470, 164] width 14 height 14
drag, startPoint x: 153, startPoint y: 333, endPoint x: 79, endPoint y: 223, distance: 133.1
click at [79, 223] on div "< dependencies > < dependency > < groupId >org.postgresql</ groupId > < artifac…" at bounding box center [251, 257] width 457 height 212
copy code "< dependency > < groupId >org.postgresql</ groupId > < artifactId >postgresql</…"
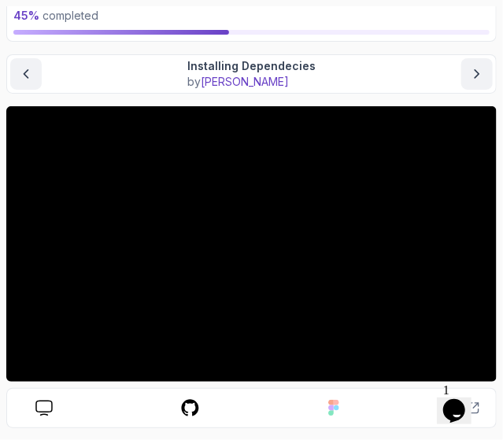
scroll to position [81, 0]
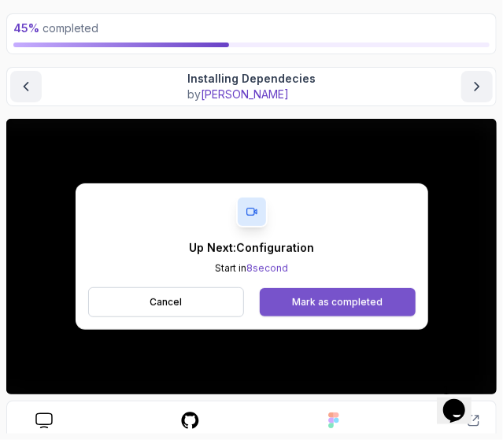
click at [305, 305] on div "Mark as completed" at bounding box center [337, 302] width 90 height 13
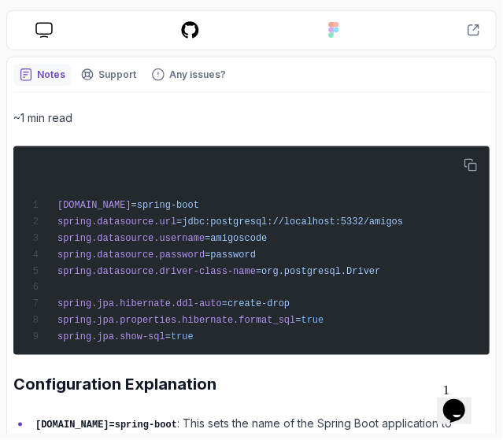
scroll to position [473, 0]
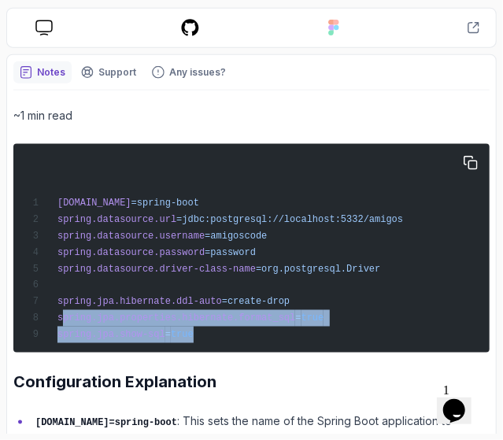
drag, startPoint x: 203, startPoint y: 330, endPoint x: 60, endPoint y: 320, distance: 143.5
click at [60, 320] on div "spring.application.name =spring-boot spring.datasource.url =jdbc:postgresql://l…" at bounding box center [251, 248] width 457 height 196
copy code "pring.jpa.properties.hibernate.format_sql = true spring.jpa.show-sql = true"
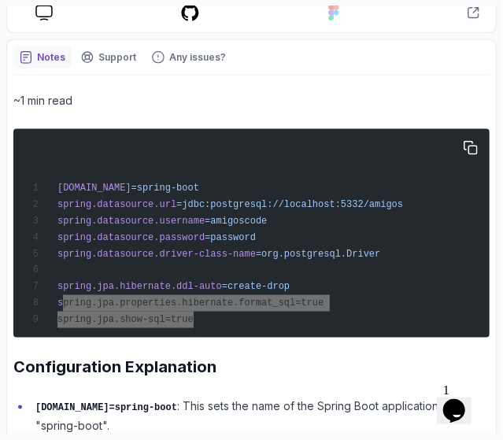
scroll to position [489, 0]
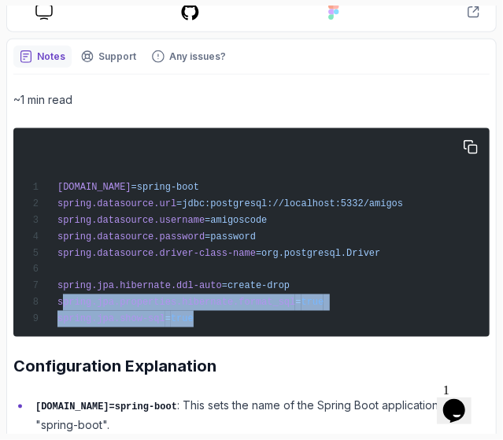
click at [342, 301] on div "spring.application.name =spring-boot spring.datasource.url =jdbc:postgresql://l…" at bounding box center [251, 232] width 457 height 196
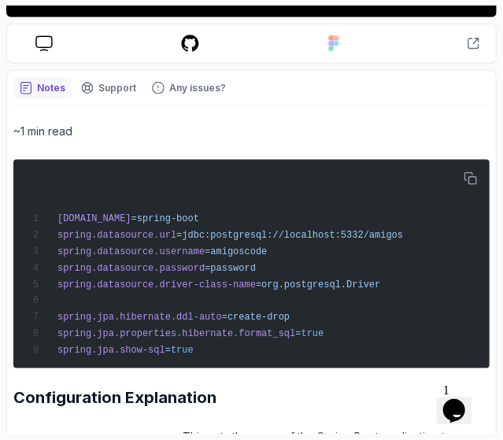
scroll to position [458, 0]
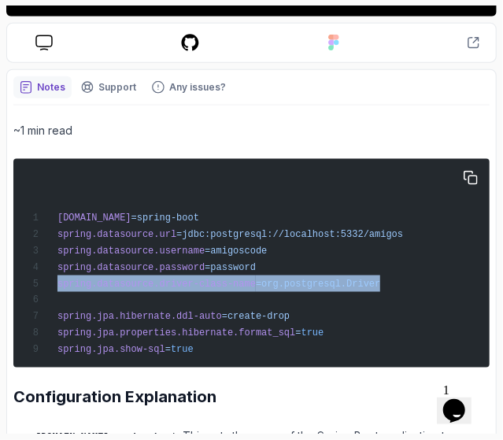
drag, startPoint x: 359, startPoint y: 278, endPoint x: 53, endPoint y: 287, distance: 306.1
click at [53, 287] on div "spring.application.name =spring-boot spring.datasource.url =jdbc:postgresql://l…" at bounding box center [251, 263] width 457 height 196
copy span "spring.datasource.driver-class-name =org.postgresql.Driver"
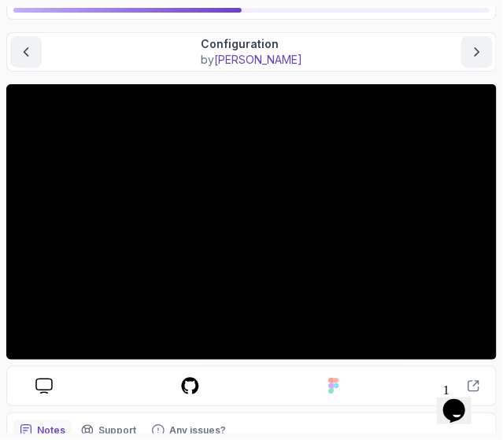
scroll to position [116, 0]
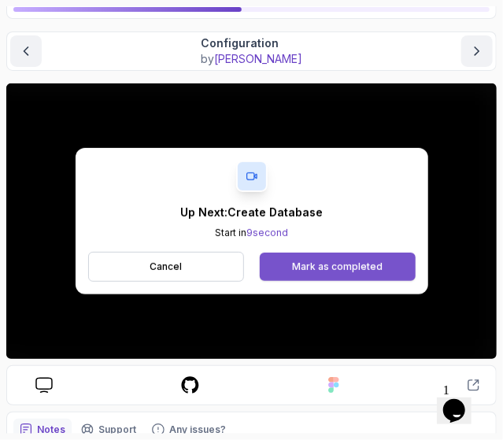
click at [313, 267] on div "Mark as completed" at bounding box center [337, 266] width 90 height 13
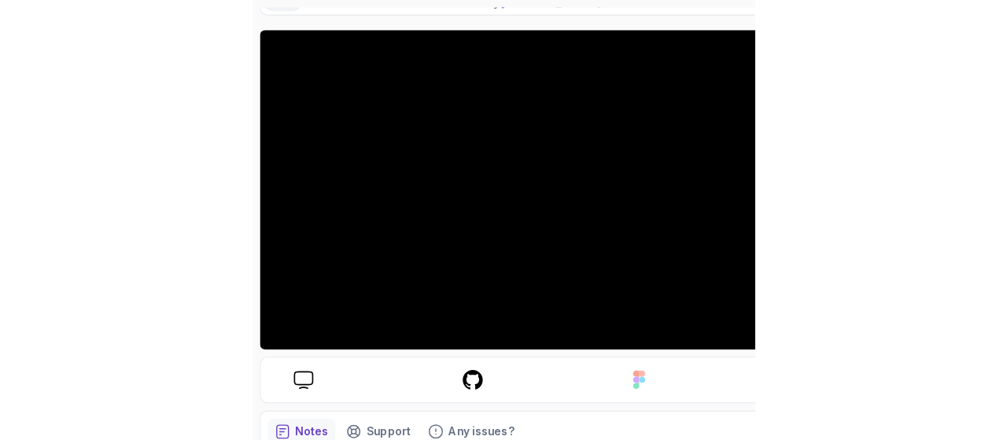
scroll to position [158, 0]
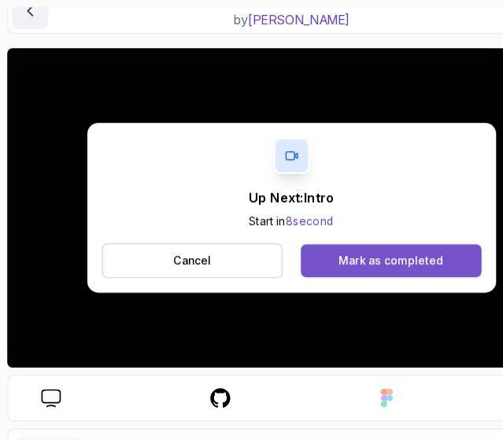
click at [308, 219] on div "Mark as completed" at bounding box center [337, 225] width 90 height 13
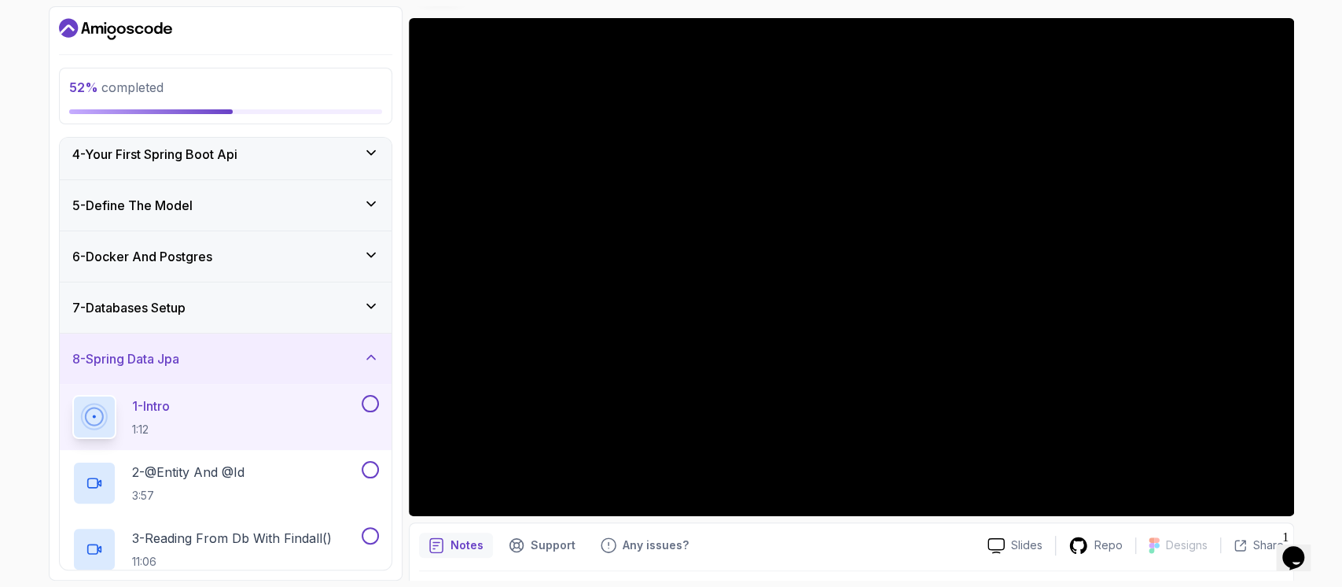
scroll to position [118, 0]
